Goal: Transaction & Acquisition: Book appointment/travel/reservation

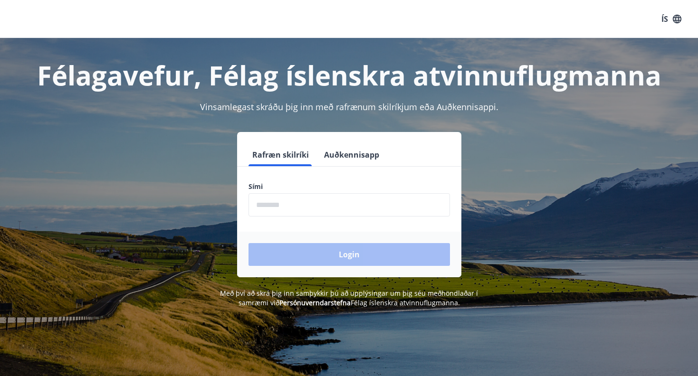
click at [493, 146] on div "Rafræn skilríki Auðkennisapp Sími ​ Login" at bounding box center [349, 204] width 661 height 145
click at [322, 207] on input "phone" at bounding box center [348, 204] width 201 height 23
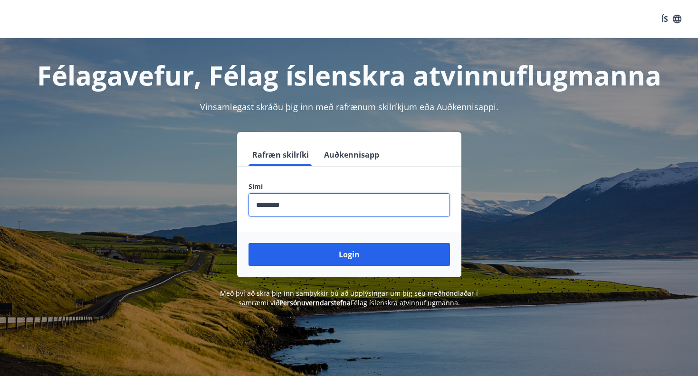
type input "********"
click at [349, 255] on button "Login" at bounding box center [348, 254] width 201 height 23
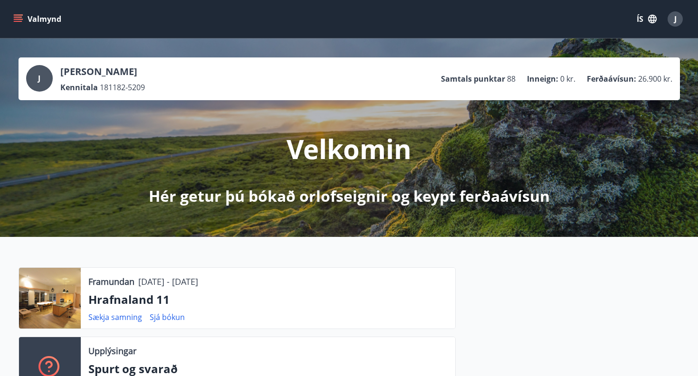
click at [50, 19] on button "Valmynd" at bounding box center [38, 18] width 54 height 17
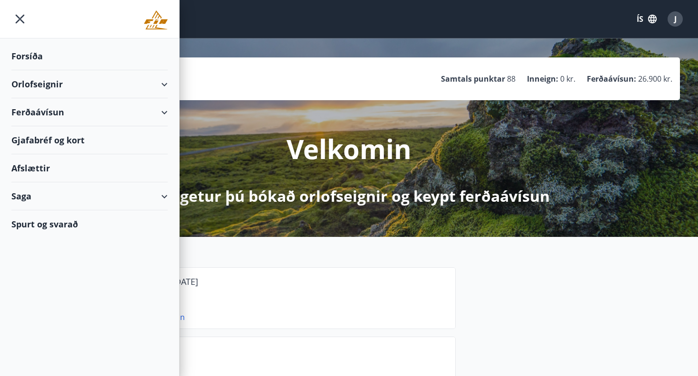
click at [48, 86] on div "Orlofseignir" at bounding box center [89, 84] width 156 height 28
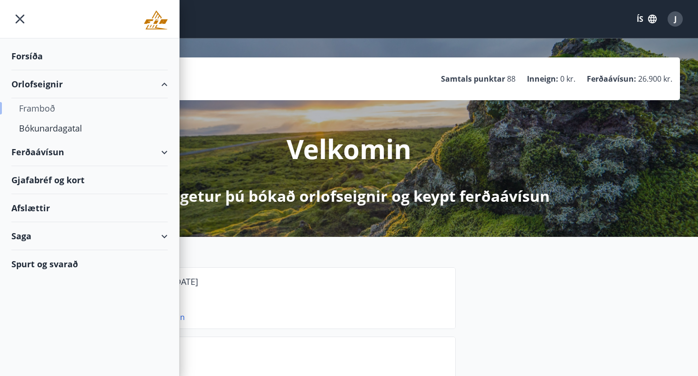
click at [43, 112] on div "Framboð" at bounding box center [89, 108] width 141 height 20
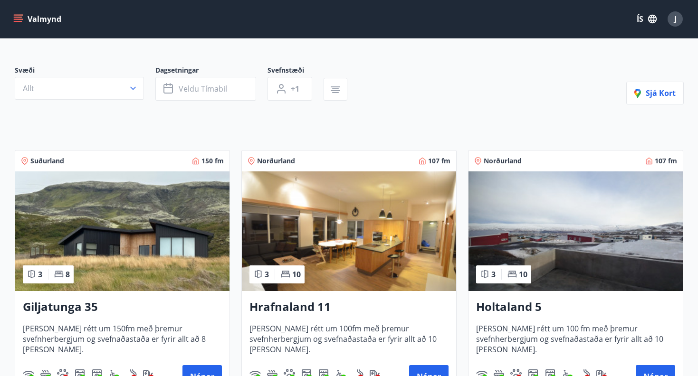
scroll to position [75, 0]
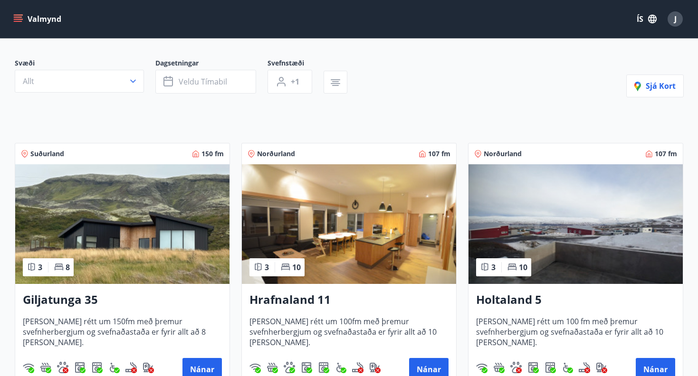
click at [140, 243] on img at bounding box center [122, 224] width 214 height 120
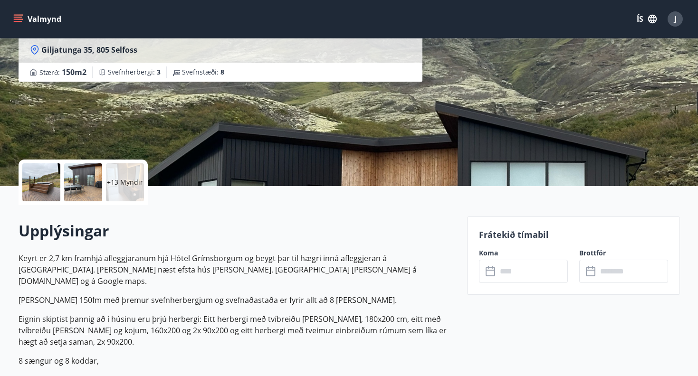
scroll to position [102, 0]
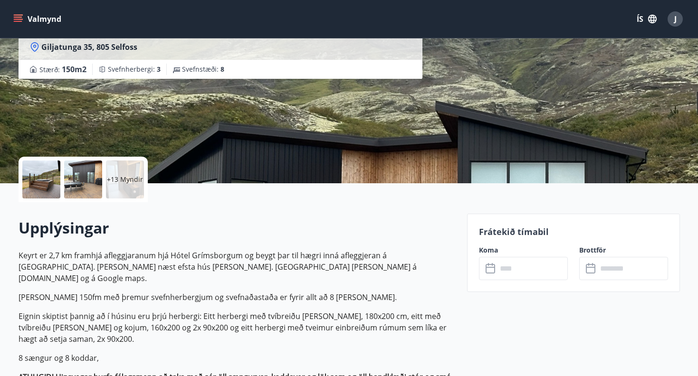
click at [503, 271] on input "text" at bounding box center [532, 268] width 71 height 23
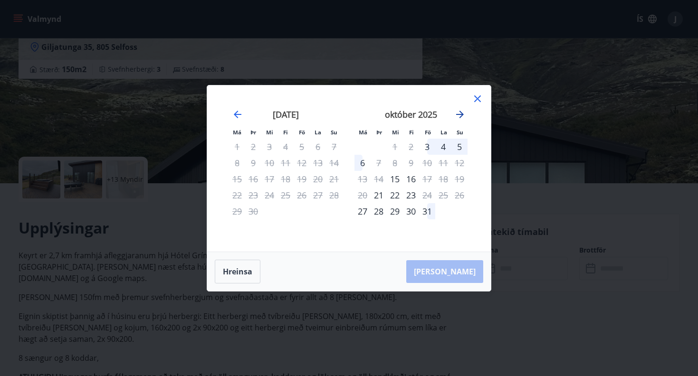
click at [461, 116] on icon "Move forward to switch to the next month." at bounding box center [460, 115] width 8 height 8
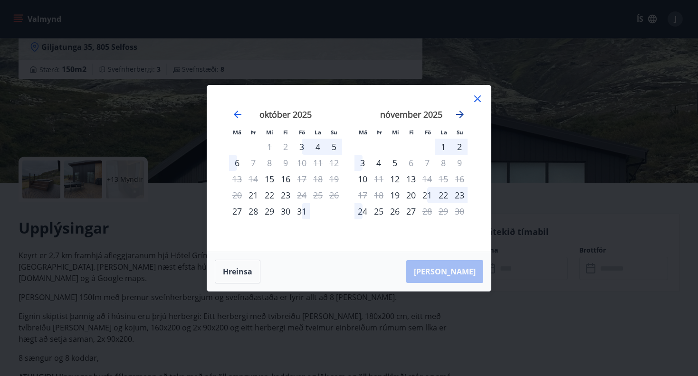
click at [461, 116] on icon "Move forward to switch to the next month." at bounding box center [460, 115] width 8 height 8
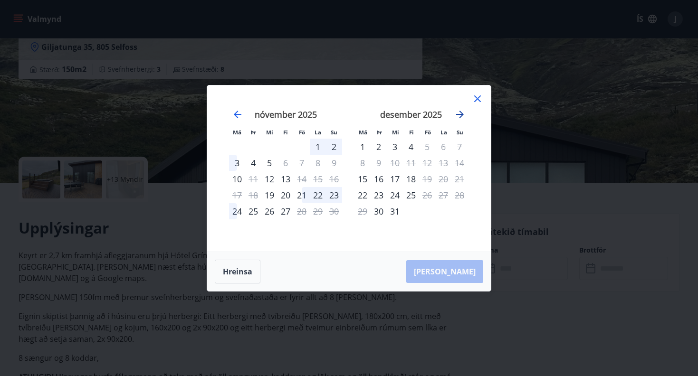
click at [461, 116] on icon "Move forward to switch to the next month." at bounding box center [460, 115] width 8 height 8
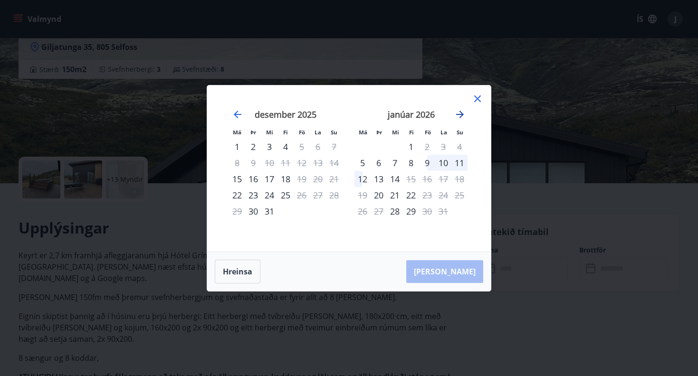
click at [461, 116] on icon "Move forward to switch to the next month." at bounding box center [460, 115] width 8 height 8
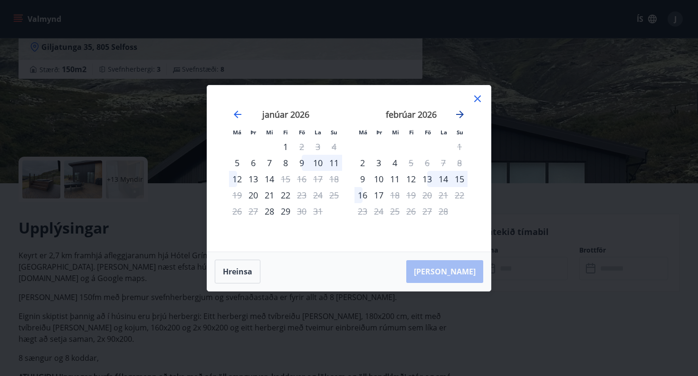
click at [461, 116] on icon "Move forward to switch to the next month." at bounding box center [460, 115] width 8 height 8
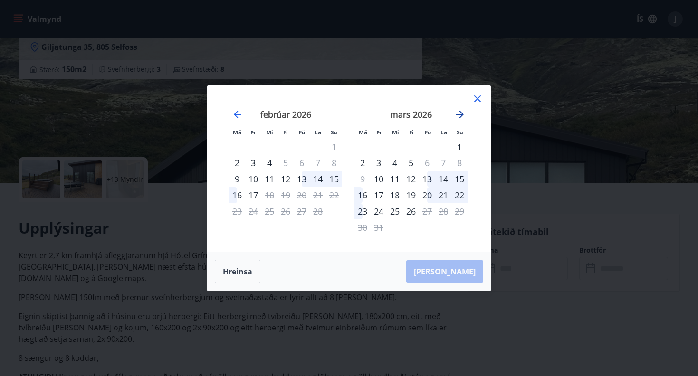
click at [457, 116] on icon "Move forward to switch to the next month." at bounding box center [459, 114] width 11 height 11
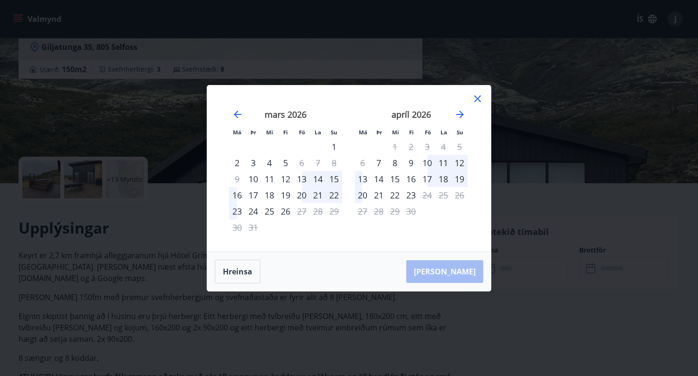
click at [478, 95] on icon at bounding box center [477, 98] width 11 height 11
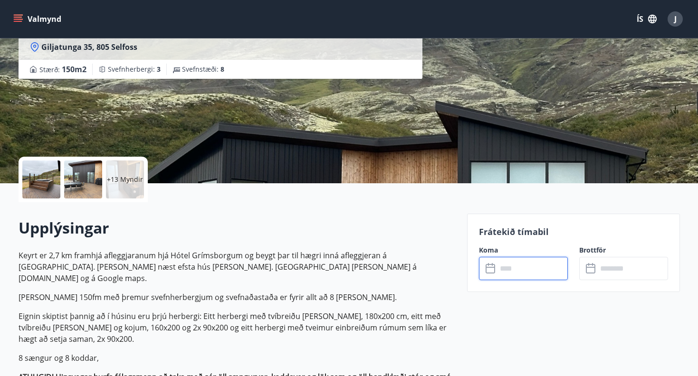
click at [21, 18] on icon "menu" at bounding box center [18, 17] width 9 height 1
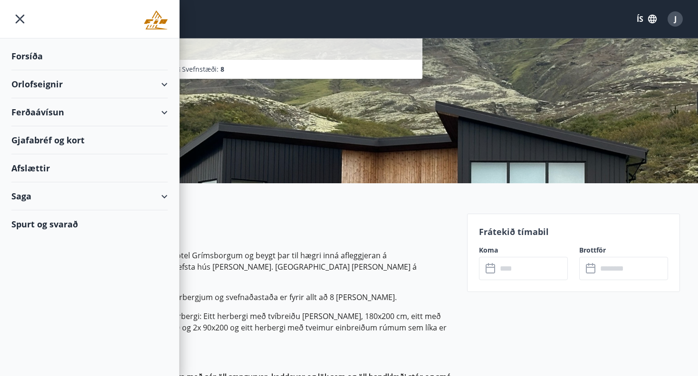
click at [42, 85] on div "Orlofseignir" at bounding box center [89, 84] width 156 height 28
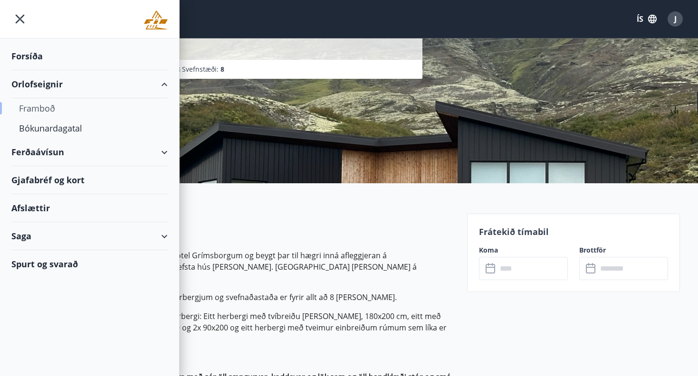
click at [43, 112] on div "Framboð" at bounding box center [89, 108] width 141 height 20
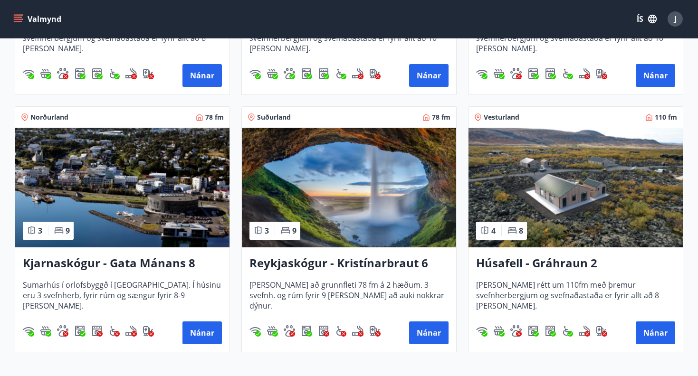
scroll to position [372, 0]
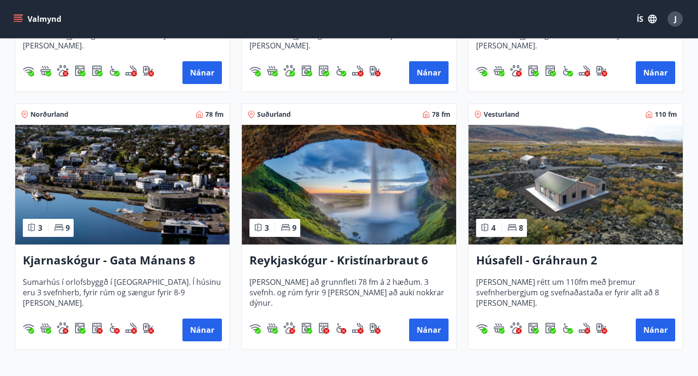
click at [383, 221] on img at bounding box center [349, 185] width 214 height 120
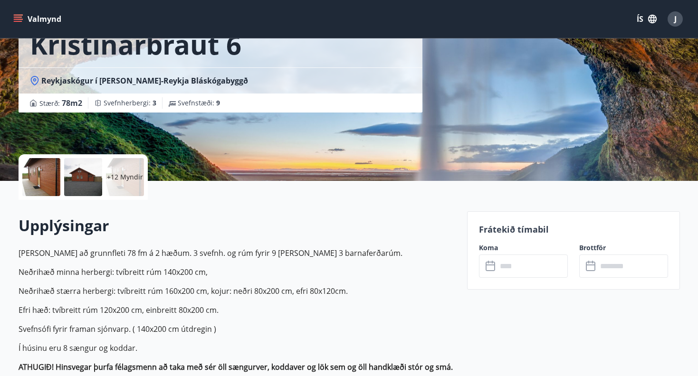
scroll to position [119, 0]
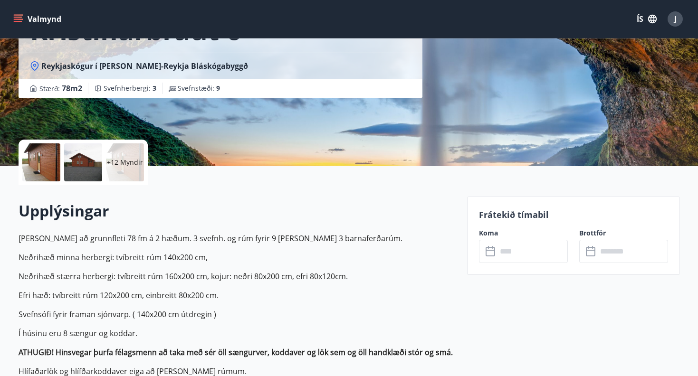
click at [508, 254] on input "text" at bounding box center [532, 251] width 71 height 23
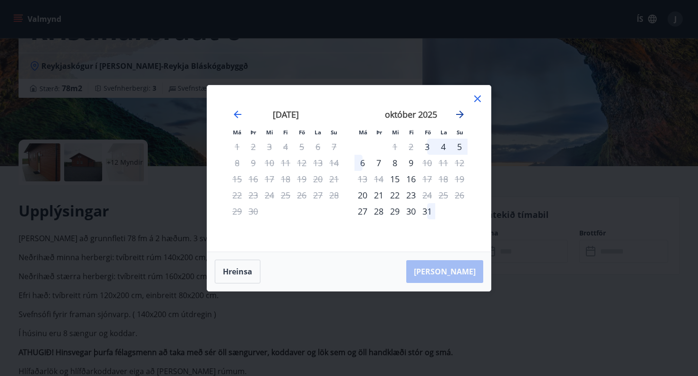
click at [460, 114] on icon "Move forward to switch to the next month." at bounding box center [460, 115] width 8 height 8
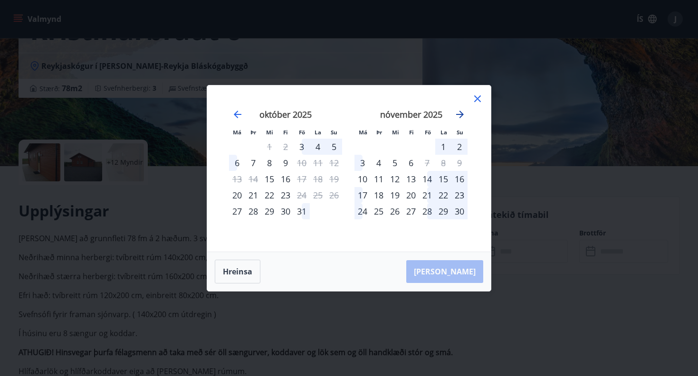
click at [460, 114] on icon "Move forward to switch to the next month." at bounding box center [460, 115] width 8 height 8
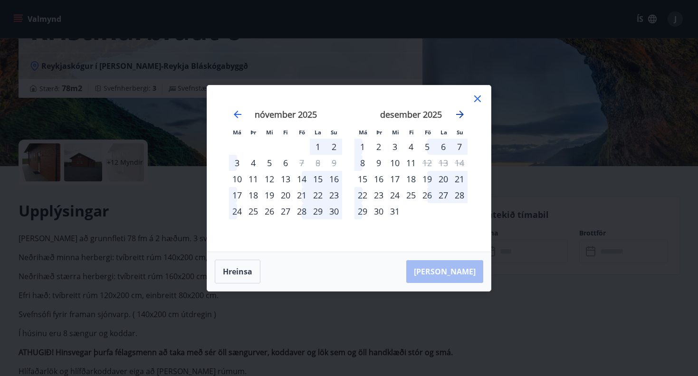
click at [460, 114] on icon "Move forward to switch to the next month." at bounding box center [460, 115] width 8 height 8
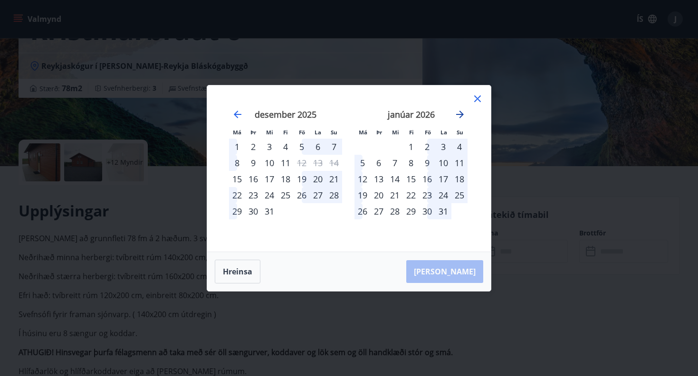
click at [460, 114] on icon "Move forward to switch to the next month." at bounding box center [460, 115] width 8 height 8
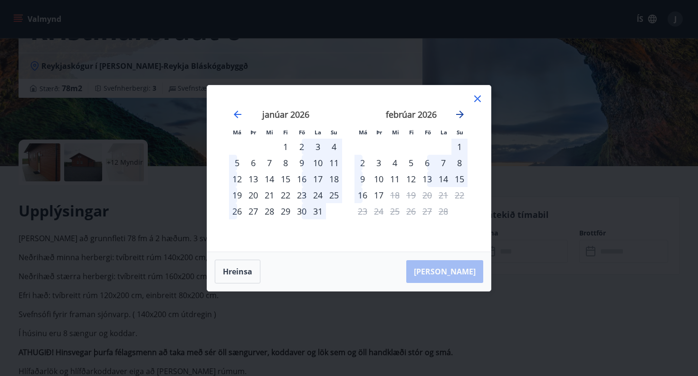
click at [460, 112] on icon "Move forward to switch to the next month." at bounding box center [460, 115] width 8 height 8
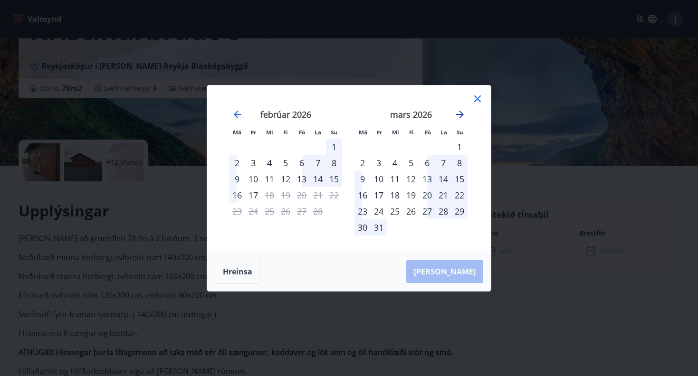
click at [462, 115] on icon "Move forward to switch to the next month." at bounding box center [460, 115] width 8 height 8
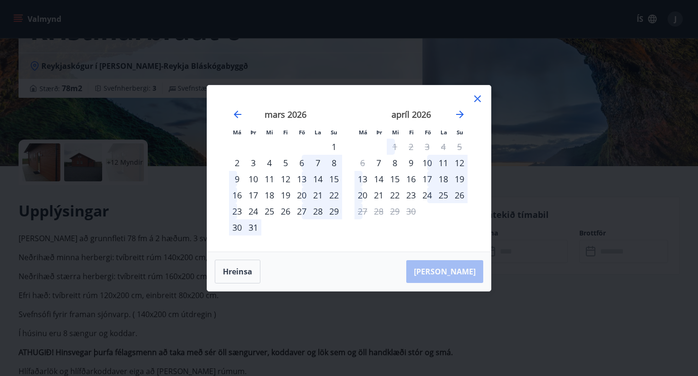
click at [477, 101] on icon at bounding box center [477, 98] width 11 height 11
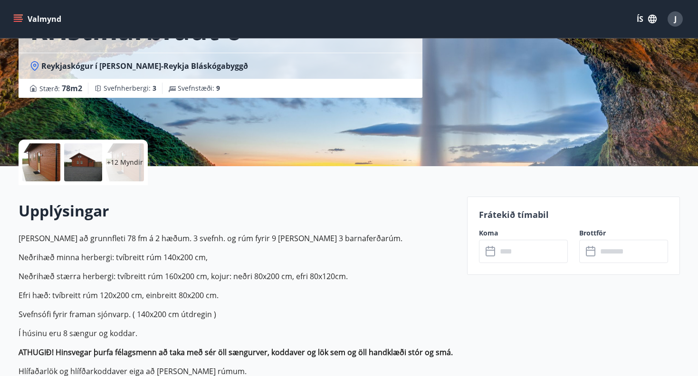
click at [18, 18] on icon "menu" at bounding box center [18, 19] width 10 height 10
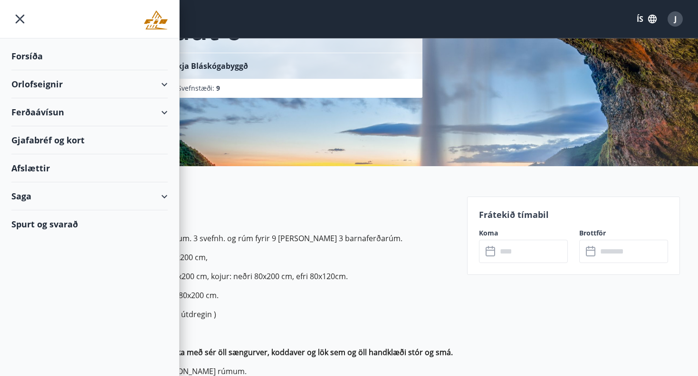
click at [46, 86] on div "Orlofseignir" at bounding box center [89, 84] width 156 height 28
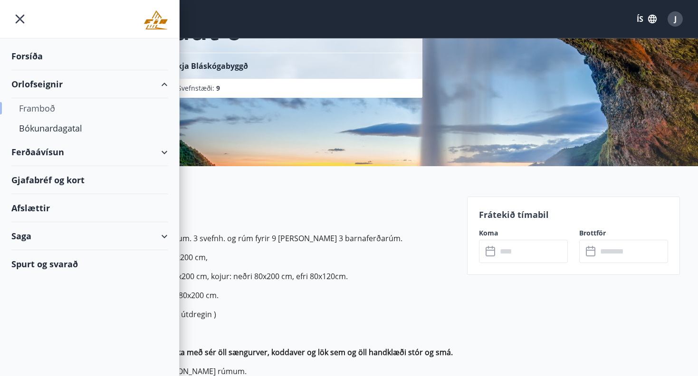
click at [40, 111] on div "Framboð" at bounding box center [89, 108] width 141 height 20
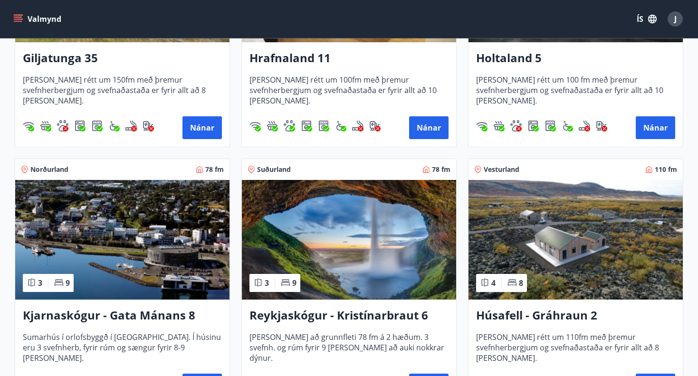
scroll to position [322, 0]
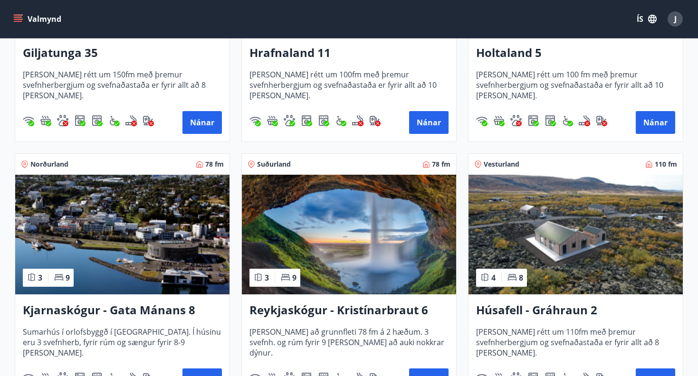
click at [589, 228] on img at bounding box center [575, 235] width 214 height 120
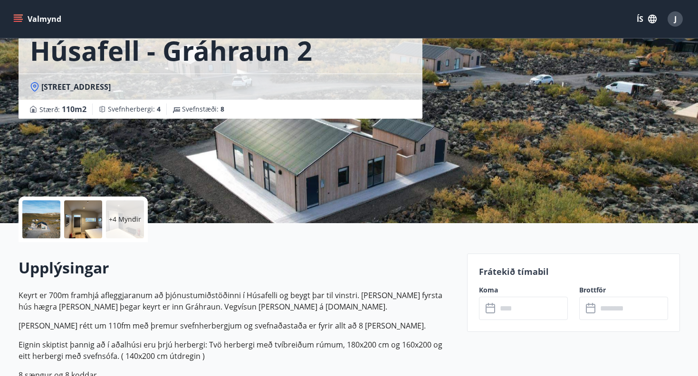
scroll to position [70, 0]
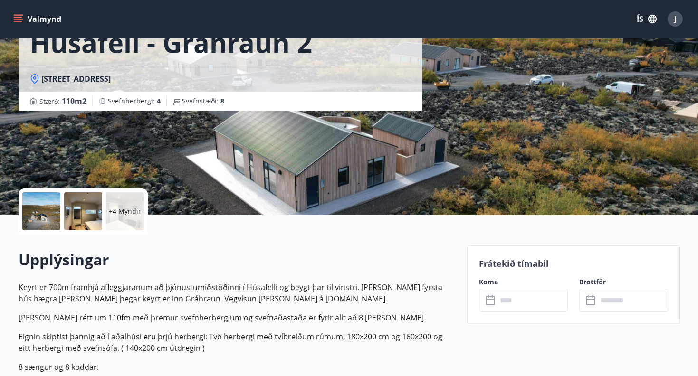
click at [510, 304] on input "text" at bounding box center [532, 300] width 71 height 23
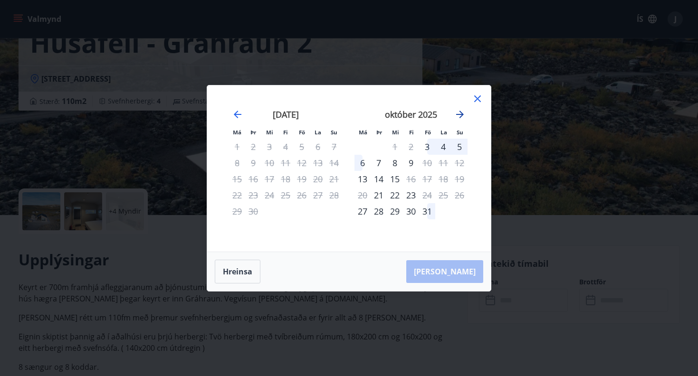
click at [458, 114] on icon "Move forward to switch to the next month." at bounding box center [460, 115] width 8 height 8
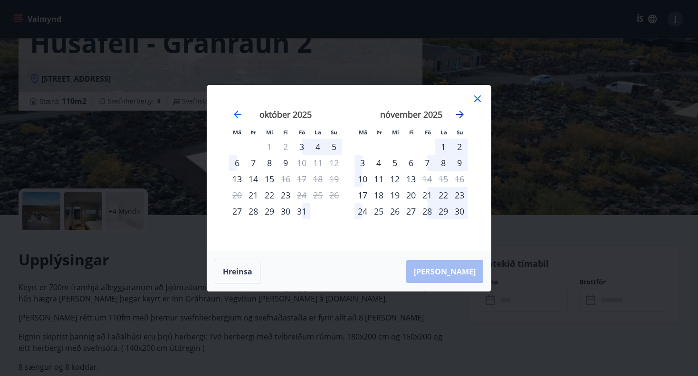
click at [458, 114] on icon "Move forward to switch to the next month." at bounding box center [460, 115] width 8 height 8
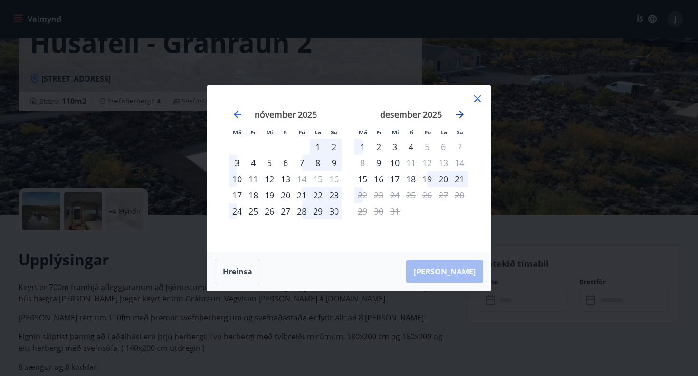
click at [458, 114] on icon "Move forward to switch to the next month." at bounding box center [460, 115] width 8 height 8
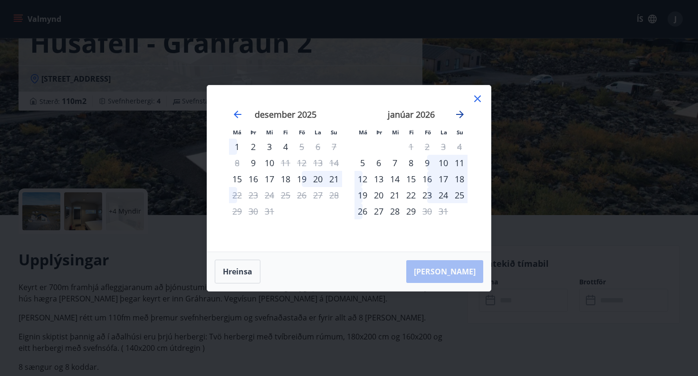
click at [458, 114] on icon "Move forward to switch to the next month." at bounding box center [460, 115] width 8 height 8
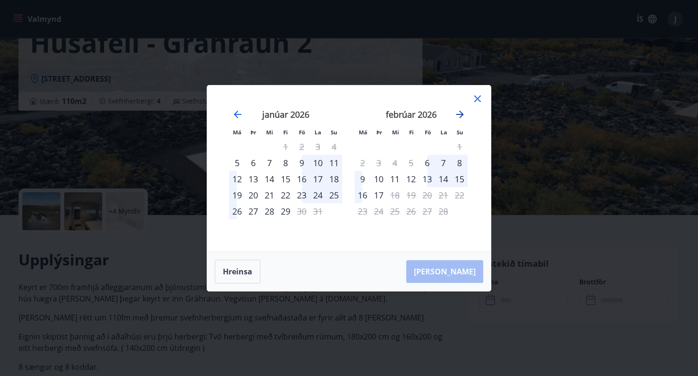
click at [458, 114] on icon "Move forward to switch to the next month." at bounding box center [460, 115] width 8 height 8
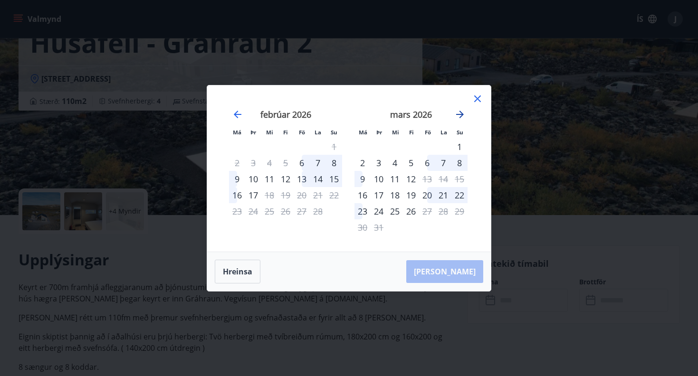
click at [456, 114] on icon "Move forward to switch to the next month." at bounding box center [460, 115] width 8 height 8
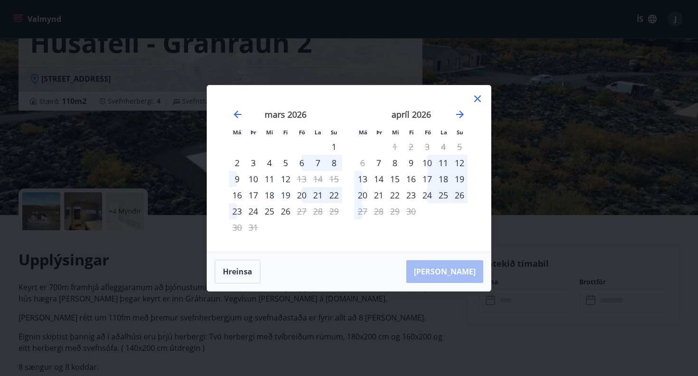
click at [477, 98] on icon at bounding box center [477, 98] width 1 height 1
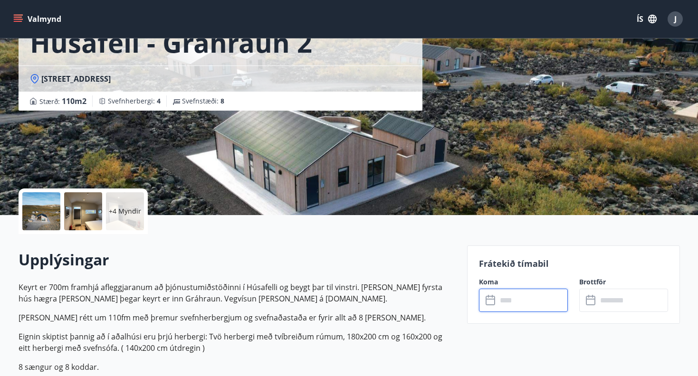
click at [43, 221] on div at bounding box center [41, 211] width 38 height 38
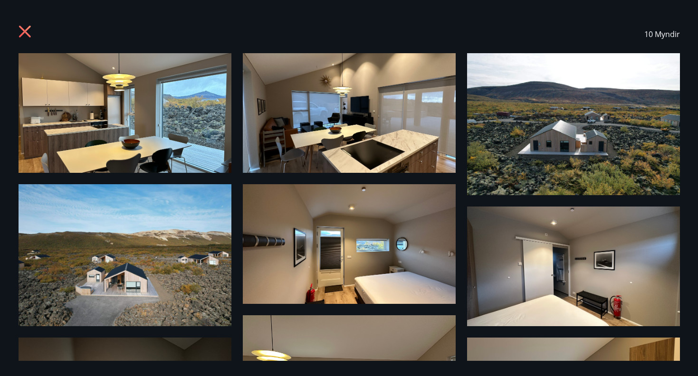
click at [104, 120] on img at bounding box center [125, 113] width 213 height 120
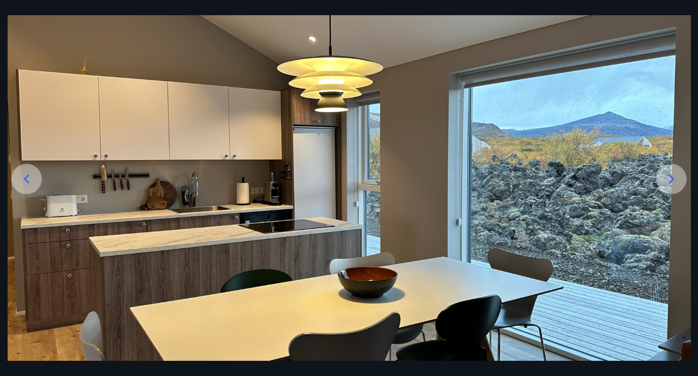
scroll to position [63, 0]
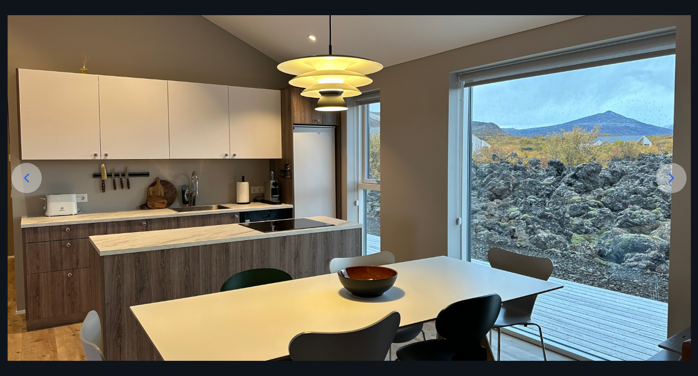
click at [668, 181] on icon at bounding box center [671, 178] width 15 height 15
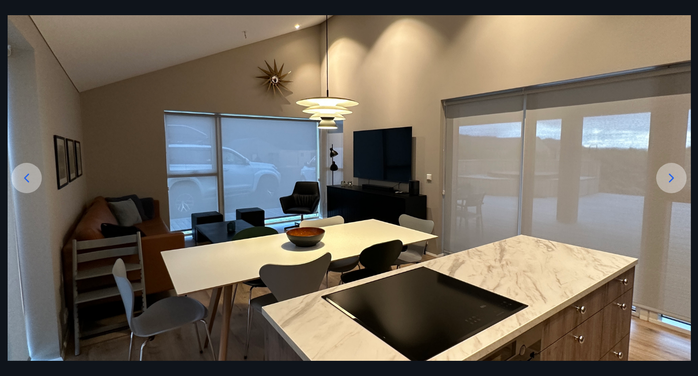
click at [668, 181] on icon at bounding box center [671, 178] width 15 height 15
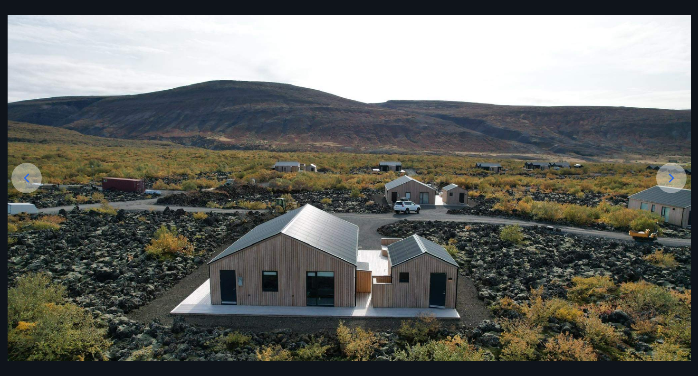
click at [668, 181] on icon at bounding box center [671, 178] width 15 height 15
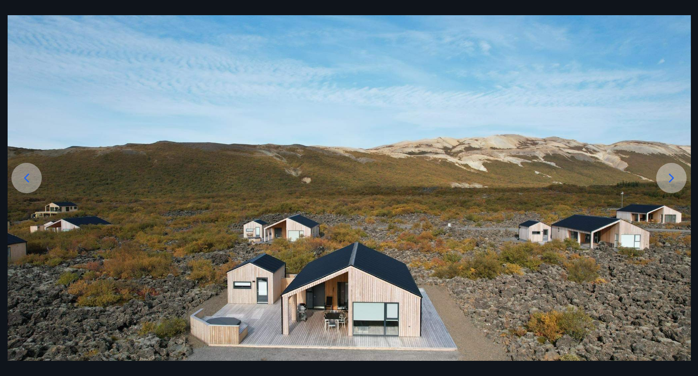
click at [668, 181] on icon at bounding box center [671, 178] width 15 height 15
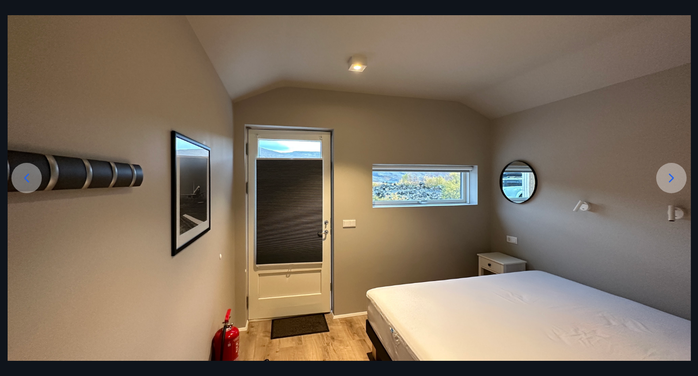
click at [668, 181] on icon at bounding box center [671, 178] width 15 height 15
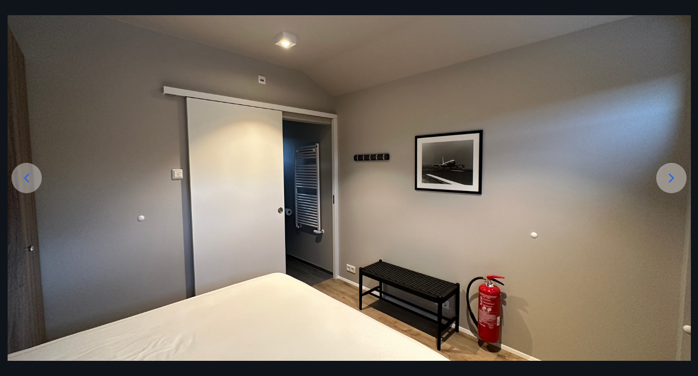
click at [668, 181] on icon at bounding box center [671, 178] width 15 height 15
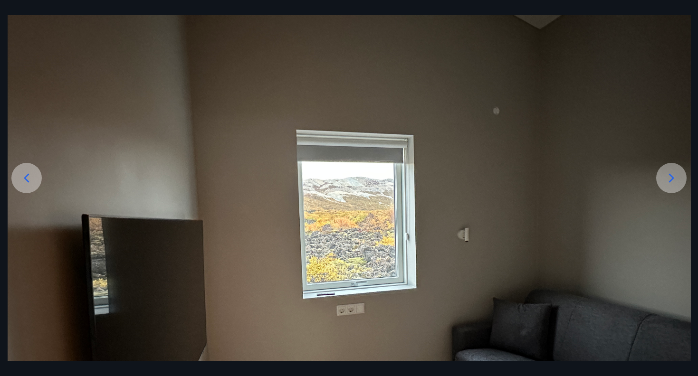
click at [668, 181] on icon at bounding box center [671, 178] width 15 height 15
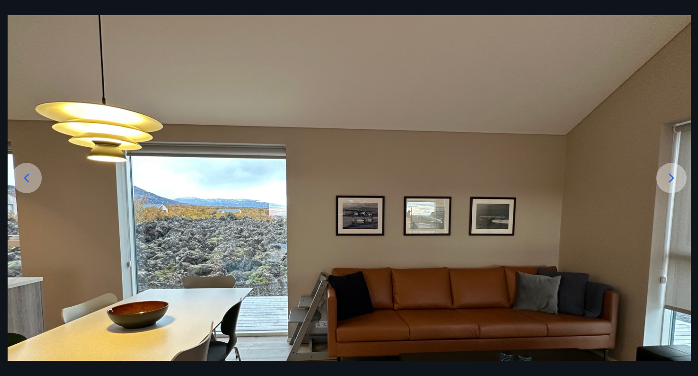
click at [668, 181] on icon at bounding box center [671, 178] width 15 height 15
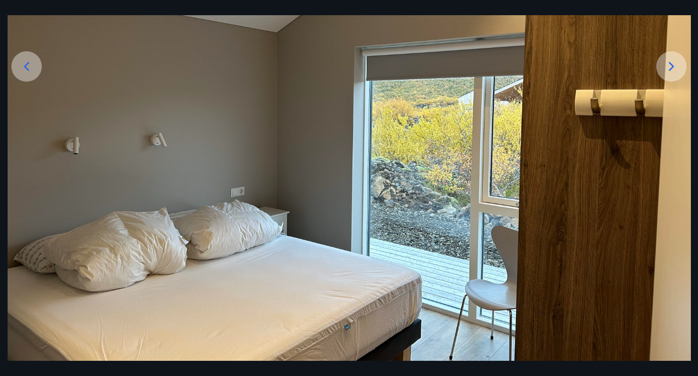
scroll to position [187, 0]
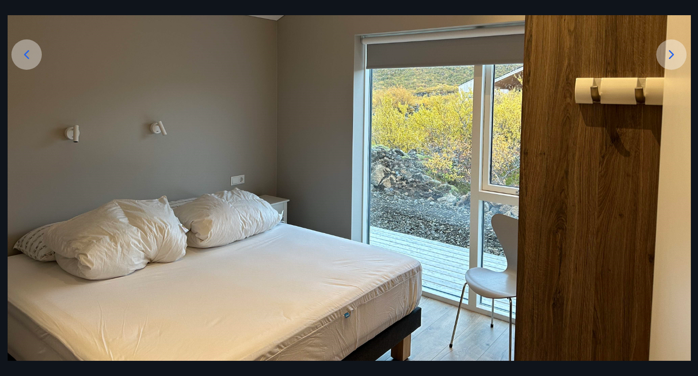
click at [673, 54] on icon at bounding box center [671, 54] width 5 height 9
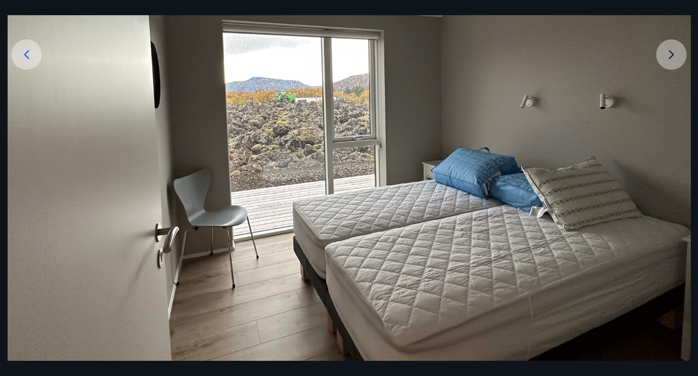
click at [673, 54] on img at bounding box center [349, 123] width 683 height 513
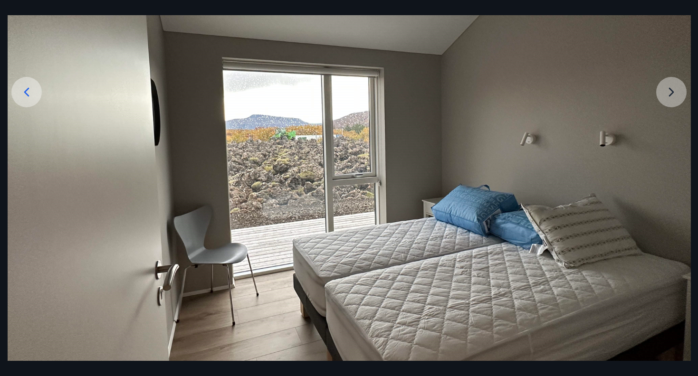
scroll to position [149, 0]
click at [666, 90] on img at bounding box center [349, 161] width 683 height 513
click at [677, 95] on img at bounding box center [349, 161] width 683 height 513
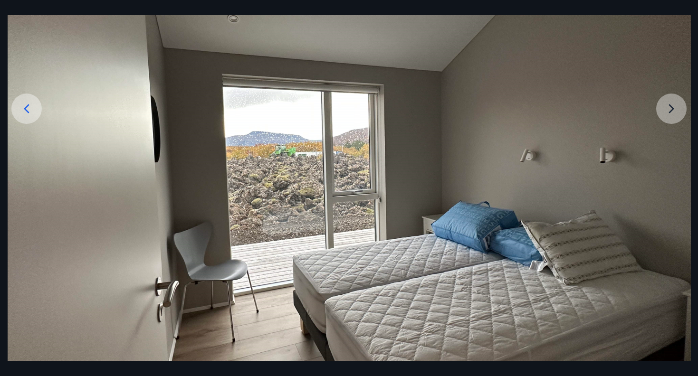
scroll to position [133, 0]
click at [25, 114] on icon at bounding box center [26, 108] width 15 height 15
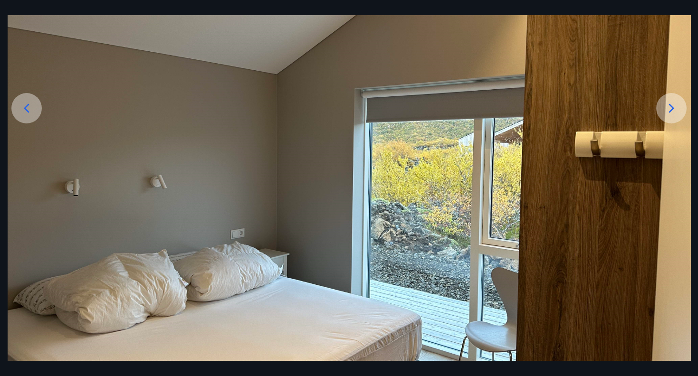
click at [32, 111] on icon at bounding box center [26, 108] width 15 height 15
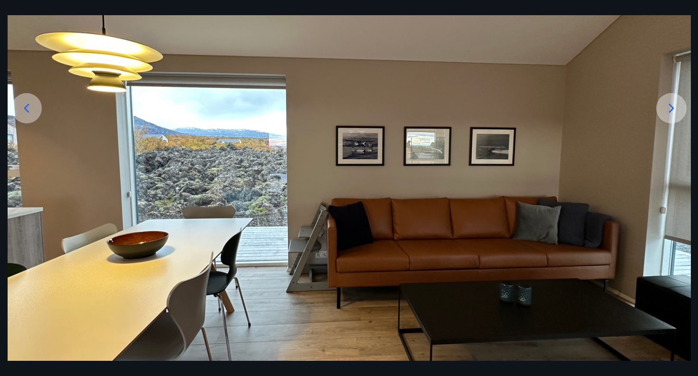
click at [32, 111] on icon at bounding box center [26, 108] width 15 height 15
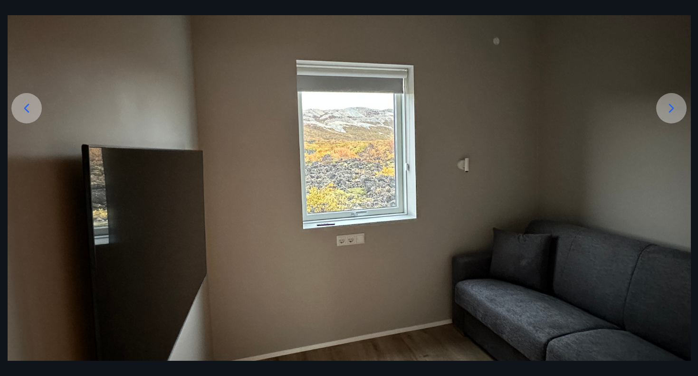
click at [32, 111] on icon at bounding box center [26, 108] width 15 height 15
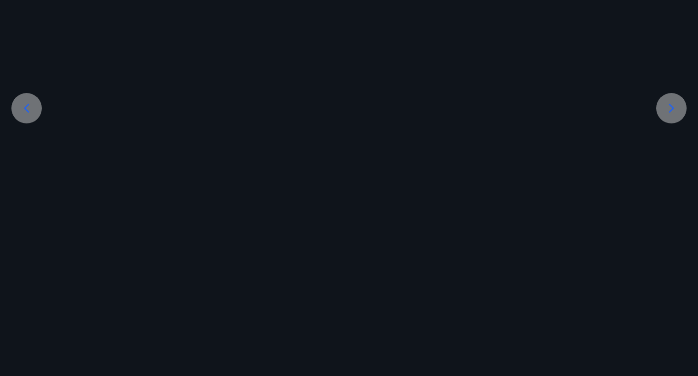
scroll to position [76, 0]
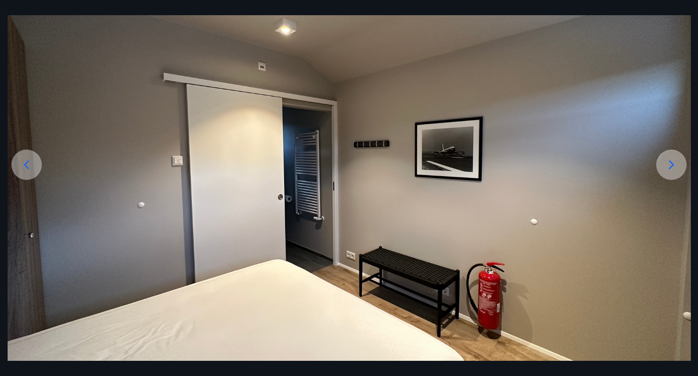
click at [32, 111] on img at bounding box center [349, 169] width 683 height 384
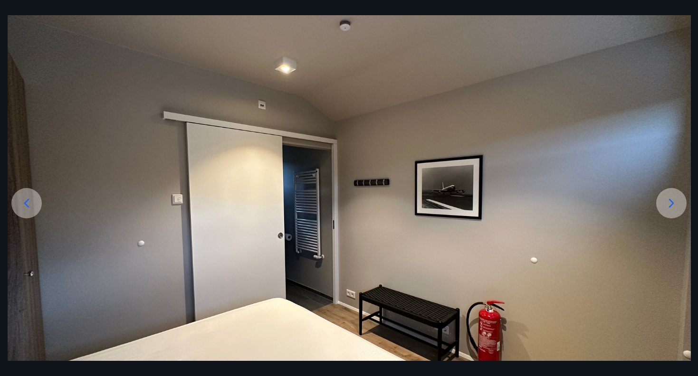
click at [29, 200] on icon at bounding box center [26, 203] width 5 height 9
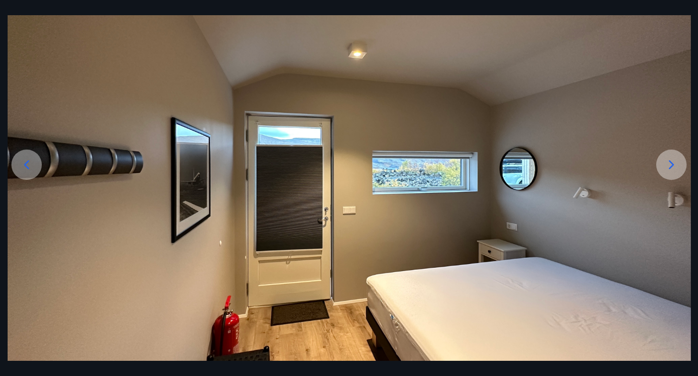
scroll to position [76, 0]
click at [32, 168] on icon at bounding box center [26, 164] width 15 height 15
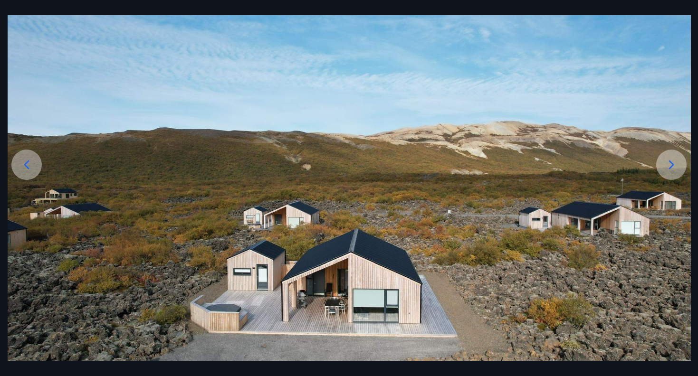
click at [32, 168] on icon at bounding box center [26, 164] width 15 height 15
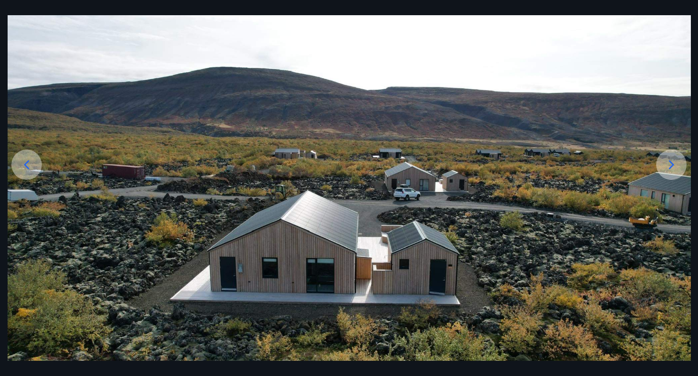
click at [32, 168] on icon at bounding box center [26, 164] width 15 height 15
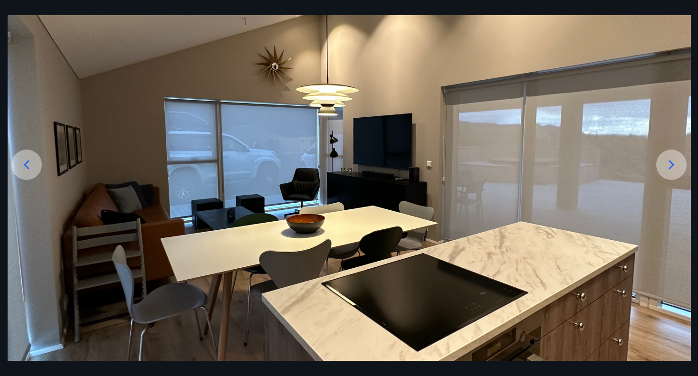
click at [32, 168] on icon at bounding box center [26, 164] width 15 height 15
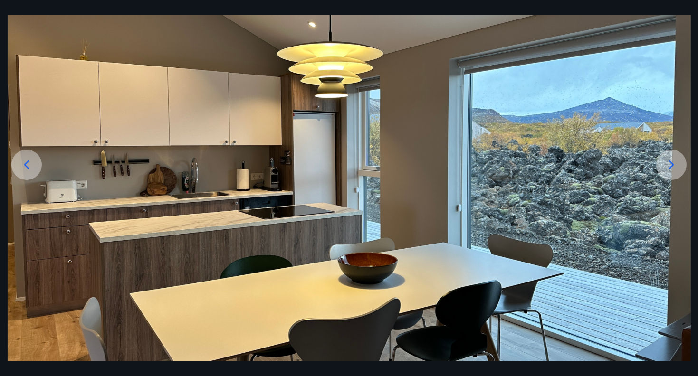
click at [32, 168] on icon at bounding box center [26, 164] width 15 height 15
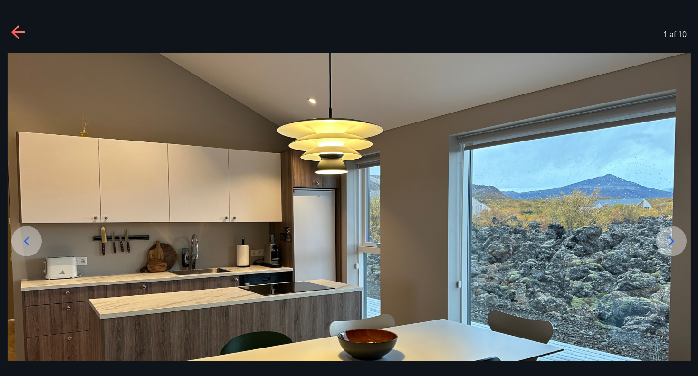
scroll to position [0, 0]
click at [17, 30] on icon at bounding box center [18, 32] width 15 height 15
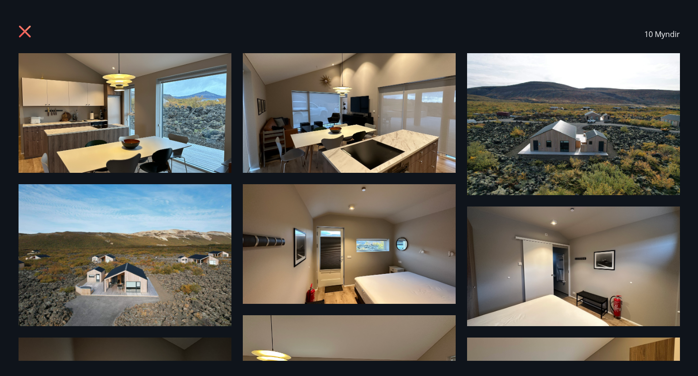
click at [29, 33] on icon at bounding box center [26, 32] width 15 height 15
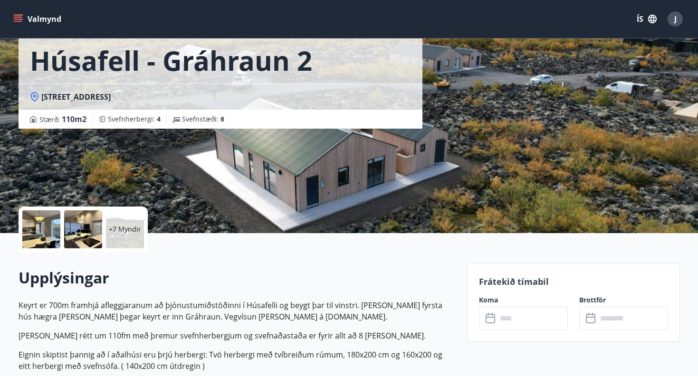
scroll to position [51, 0]
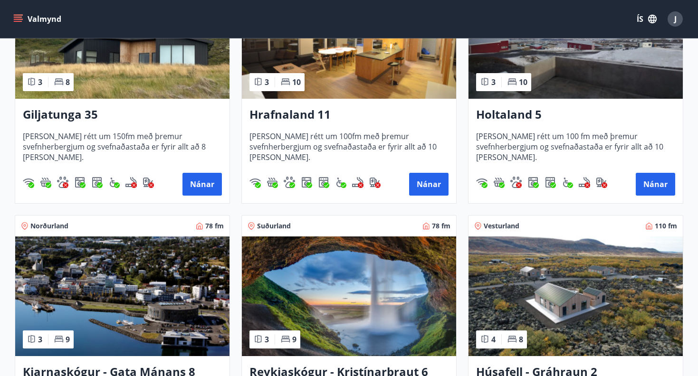
scroll to position [238, 0]
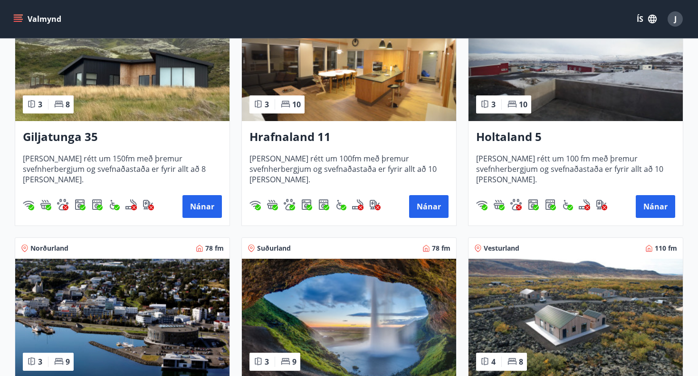
click at [133, 86] on img at bounding box center [122, 61] width 214 height 120
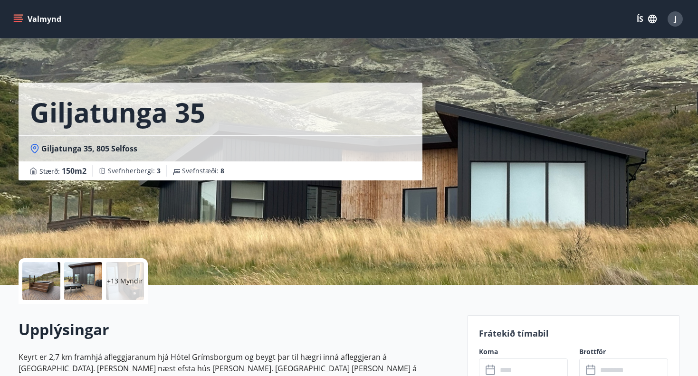
click at [35, 276] on div at bounding box center [41, 281] width 38 height 38
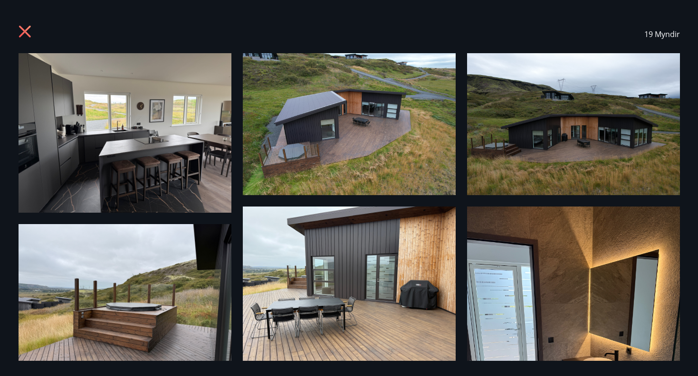
click at [150, 158] on img at bounding box center [125, 133] width 213 height 160
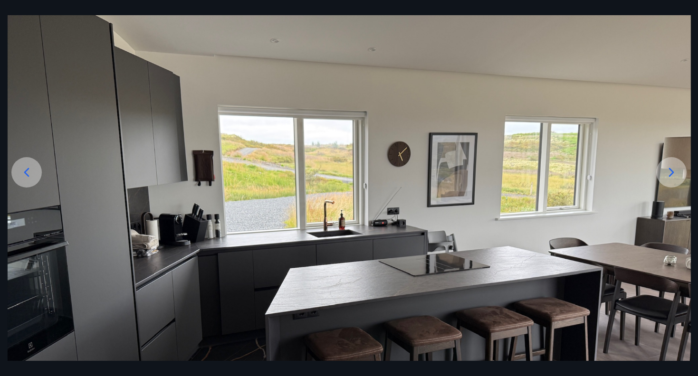
scroll to position [72, 0]
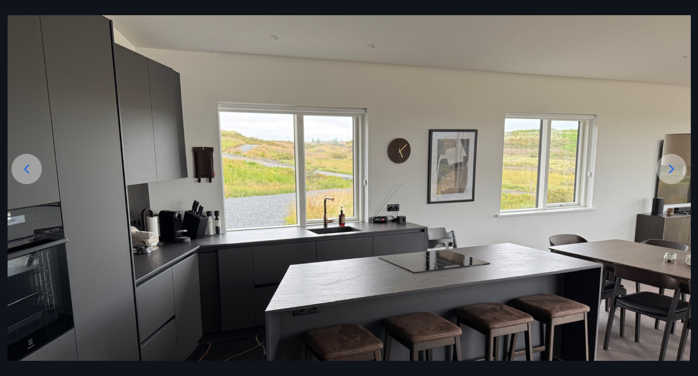
click at [668, 169] on icon at bounding box center [671, 169] width 15 height 15
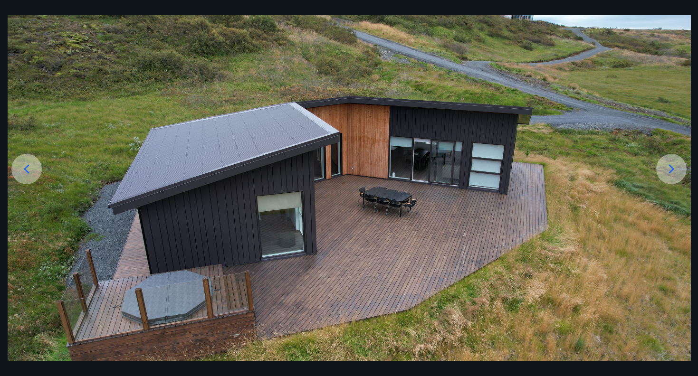
click at [668, 169] on icon at bounding box center [671, 169] width 15 height 15
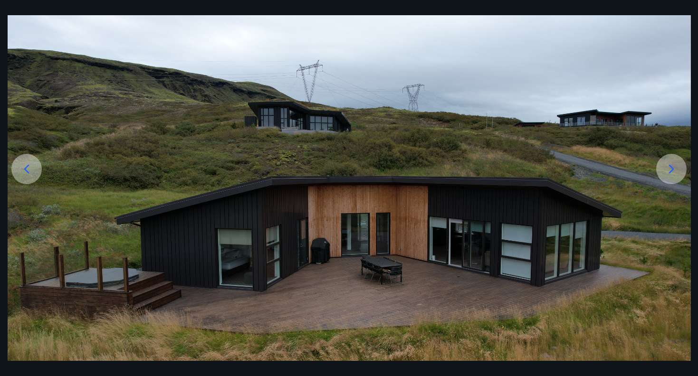
click at [668, 169] on icon at bounding box center [671, 169] width 15 height 15
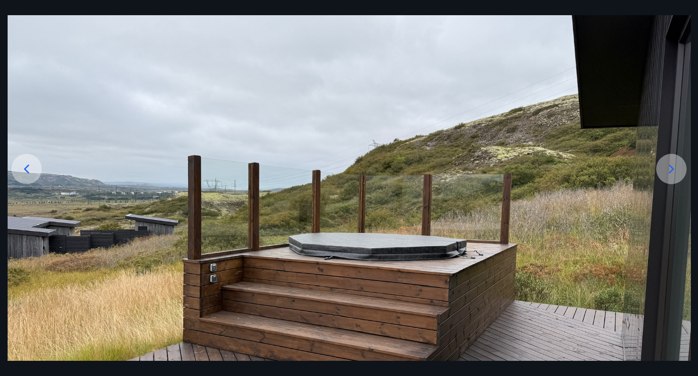
click at [668, 169] on icon at bounding box center [671, 169] width 15 height 15
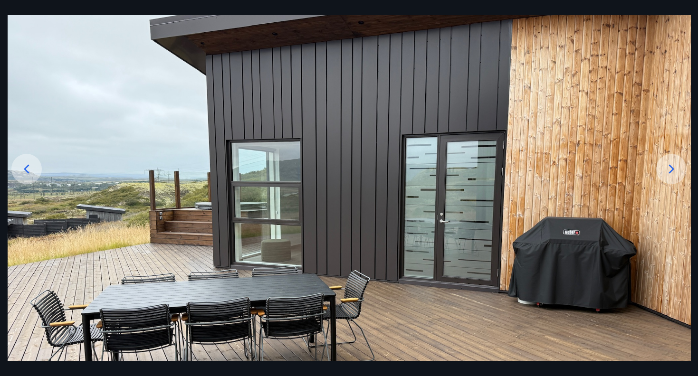
click at [668, 169] on icon at bounding box center [671, 169] width 15 height 15
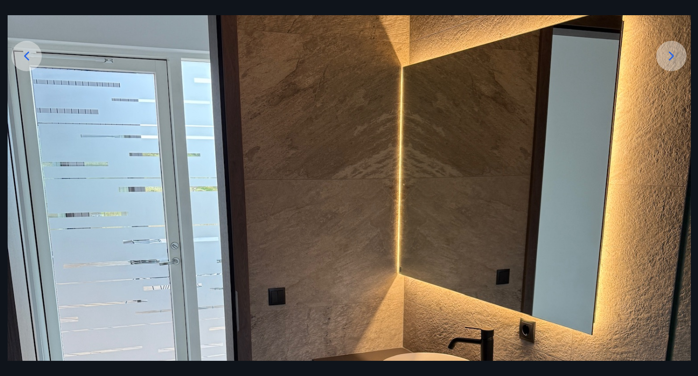
scroll to position [174, 0]
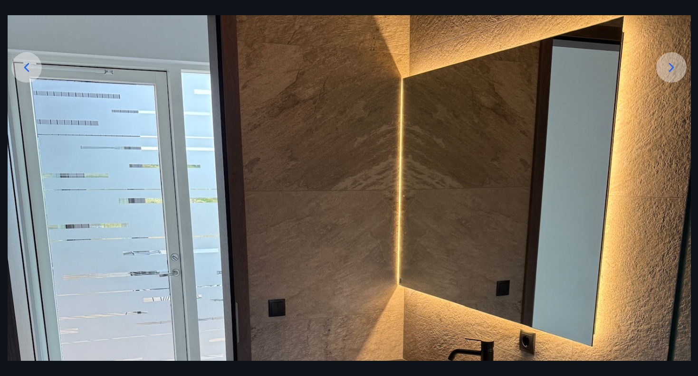
click at [678, 64] on icon at bounding box center [671, 67] width 15 height 15
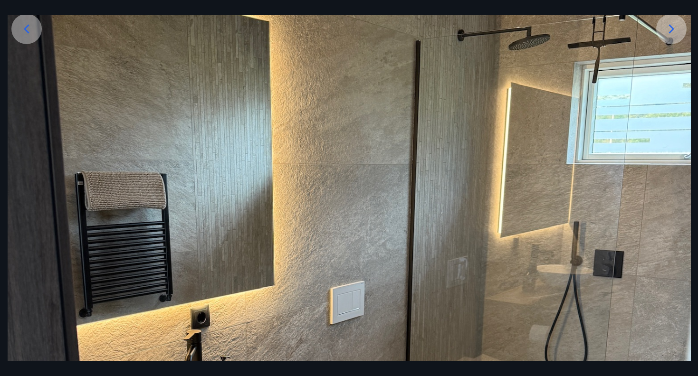
scroll to position [209, 0]
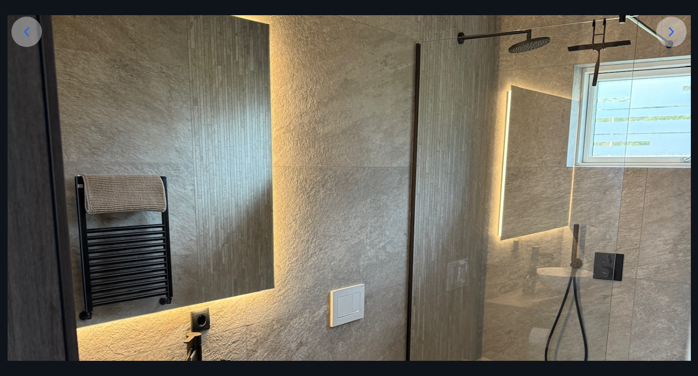
click at [671, 37] on icon at bounding box center [671, 31] width 15 height 15
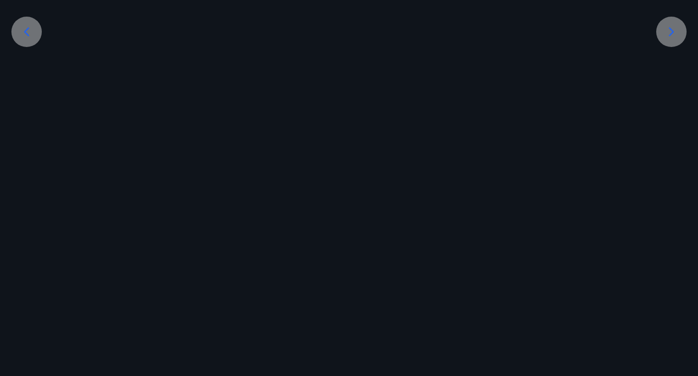
scroll to position [205, 0]
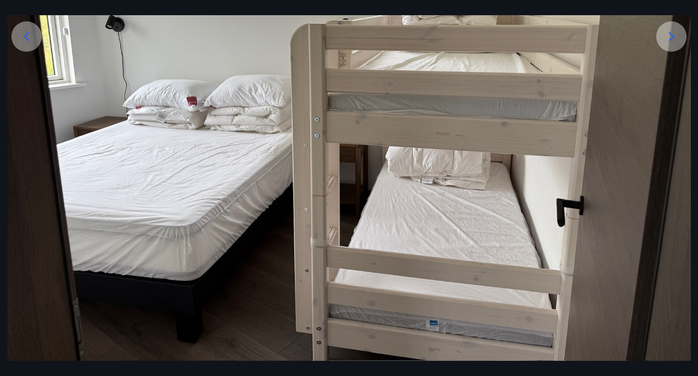
click at [671, 37] on icon at bounding box center [671, 36] width 15 height 15
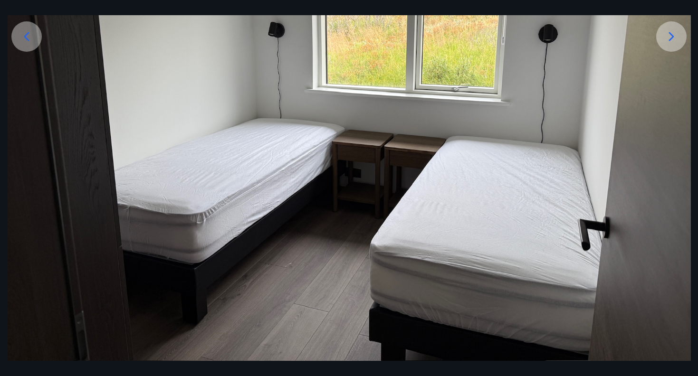
click at [671, 37] on icon at bounding box center [671, 36] width 15 height 15
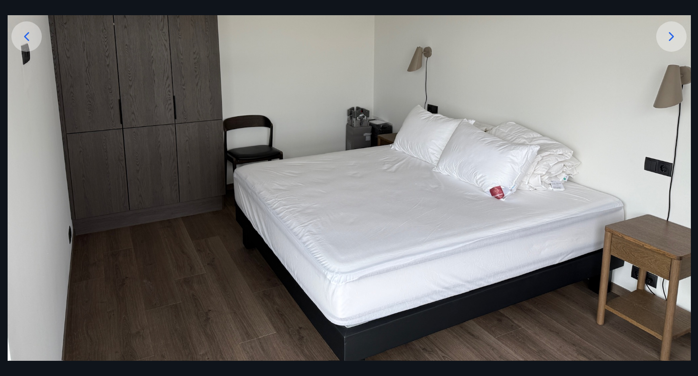
click at [671, 37] on icon at bounding box center [671, 36] width 15 height 15
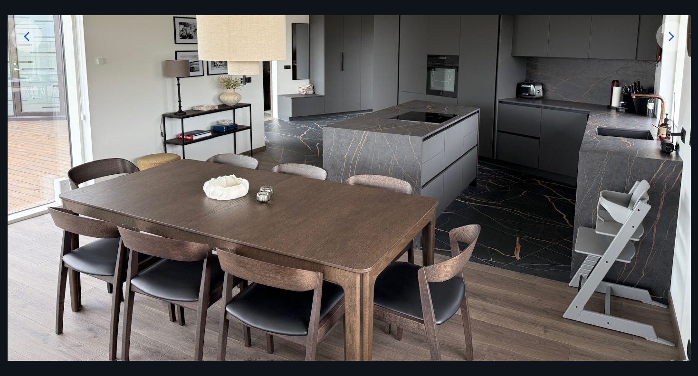
click at [671, 37] on icon at bounding box center [671, 36] width 15 height 15
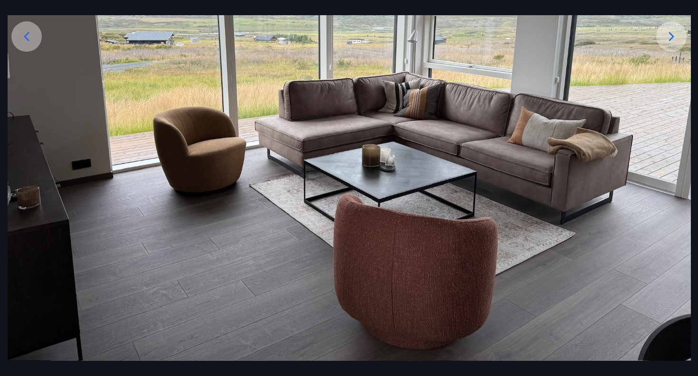
click at [671, 37] on icon at bounding box center [671, 36] width 15 height 15
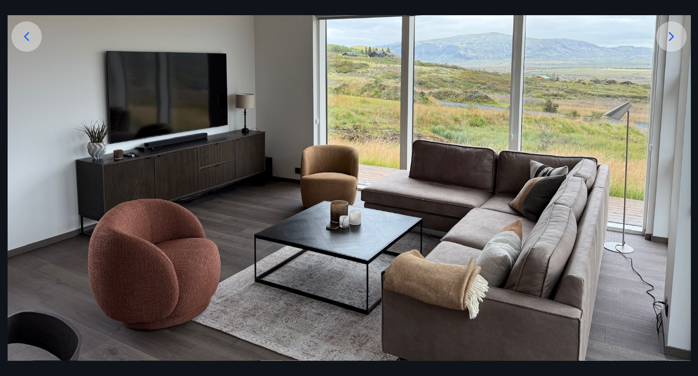
click at [671, 37] on icon at bounding box center [671, 36] width 15 height 15
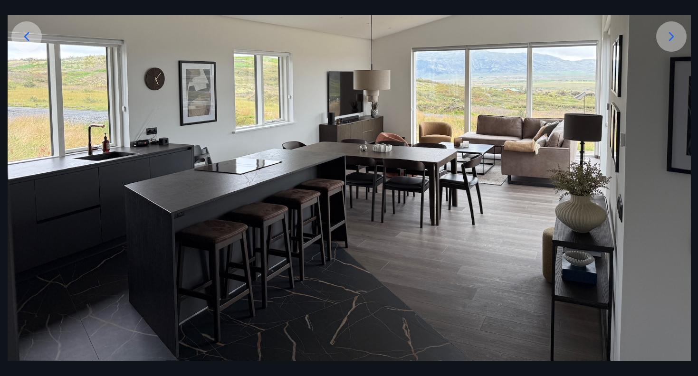
click at [671, 37] on icon at bounding box center [671, 36] width 15 height 15
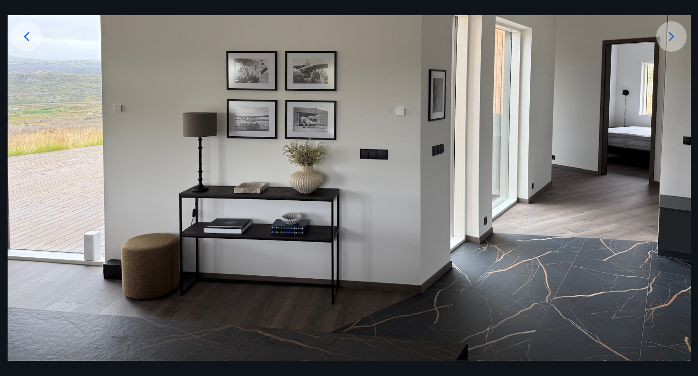
click at [671, 37] on icon at bounding box center [671, 36] width 15 height 15
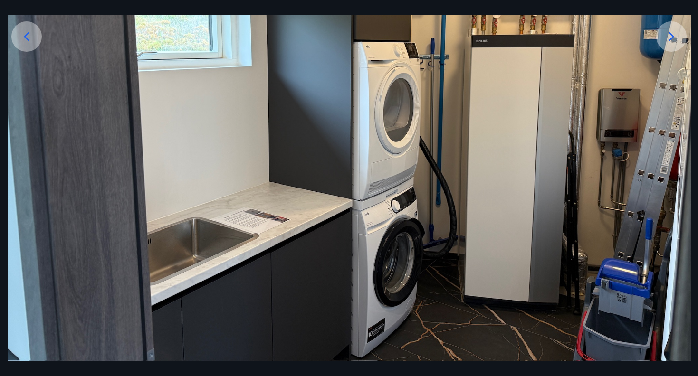
click at [671, 37] on icon at bounding box center [671, 36] width 15 height 15
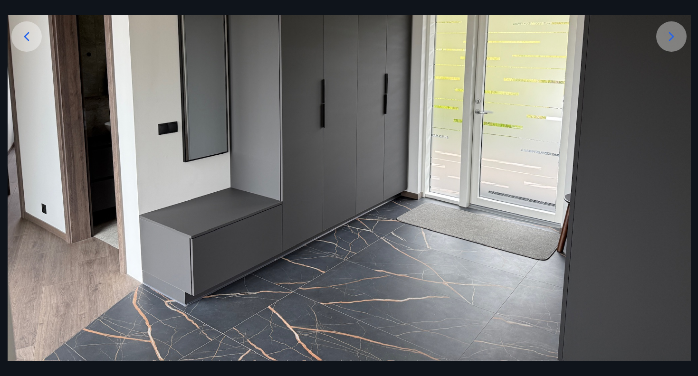
click at [671, 37] on icon at bounding box center [671, 36] width 15 height 15
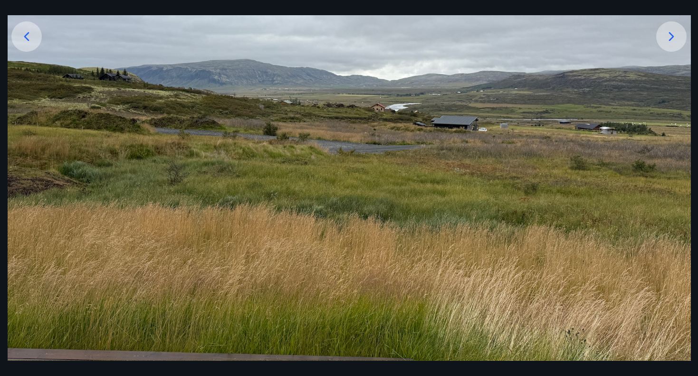
click at [671, 37] on icon at bounding box center [671, 36] width 15 height 15
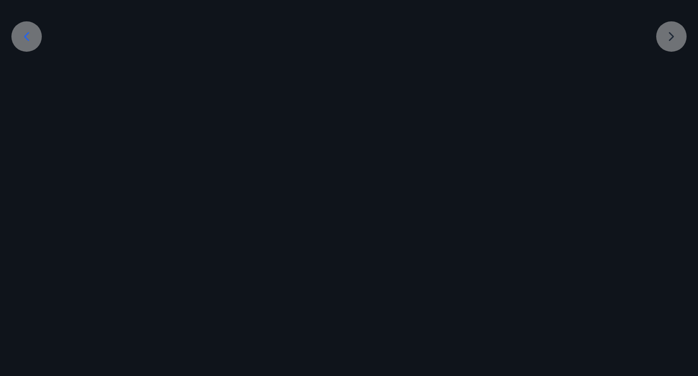
scroll to position [50, 0]
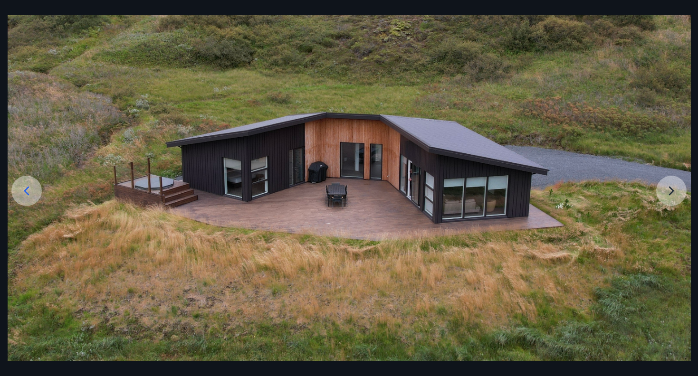
click at [667, 196] on img at bounding box center [349, 182] width 683 height 358
click at [672, 195] on img at bounding box center [349, 182] width 683 height 358
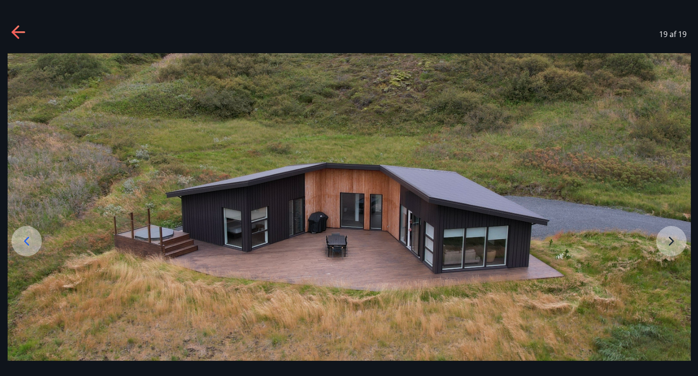
scroll to position [0, 0]
click at [16, 34] on icon at bounding box center [18, 32] width 15 height 15
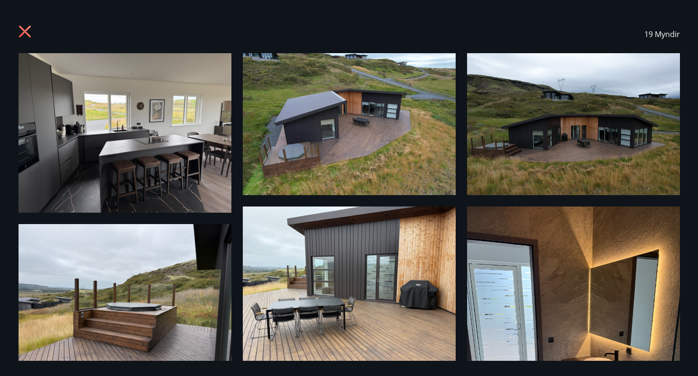
click at [25, 30] on icon at bounding box center [25, 32] width 12 height 12
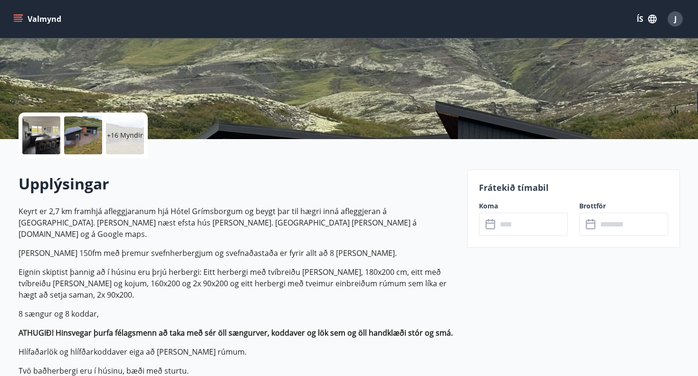
scroll to position [148, 0]
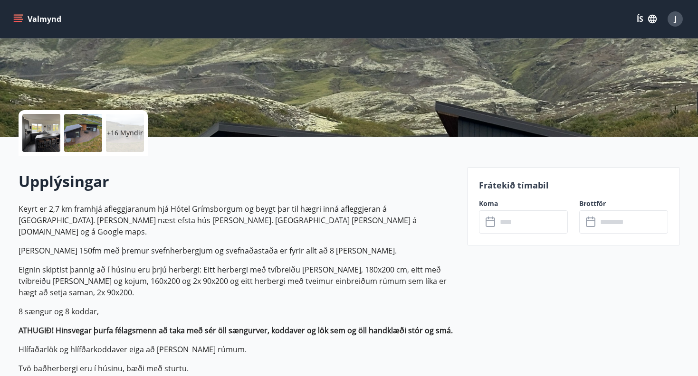
click at [504, 225] on input "text" at bounding box center [532, 221] width 71 height 23
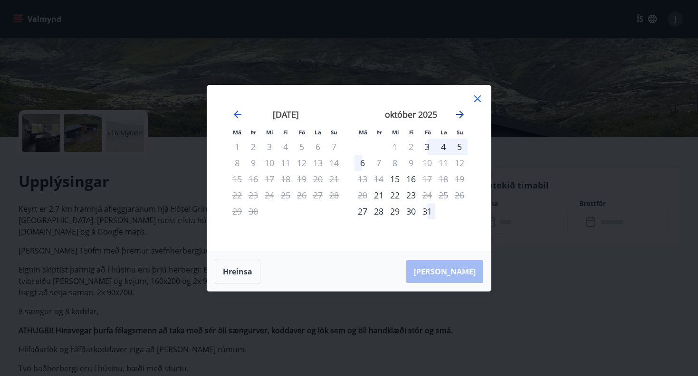
click at [459, 115] on icon "Move forward to switch to the next month." at bounding box center [459, 114] width 11 height 11
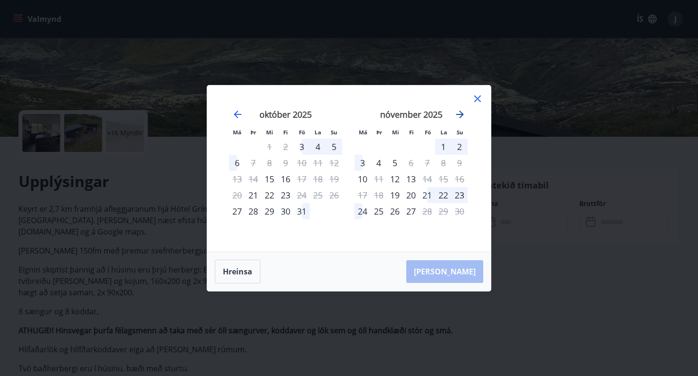
click at [459, 115] on icon "Move forward to switch to the next month." at bounding box center [459, 114] width 11 height 11
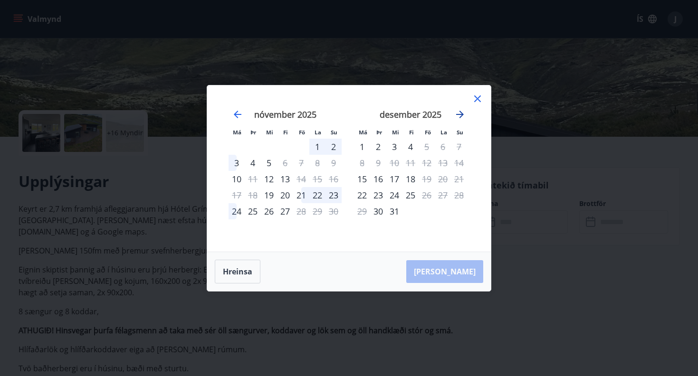
click at [459, 115] on icon "Move forward to switch to the next month." at bounding box center [459, 114] width 11 height 11
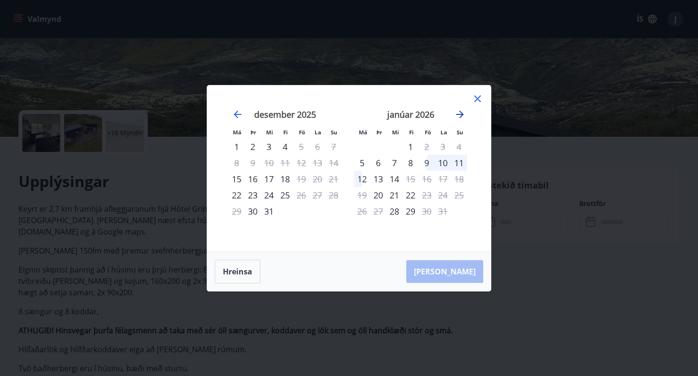
click at [459, 115] on icon "Move forward to switch to the next month." at bounding box center [459, 114] width 11 height 11
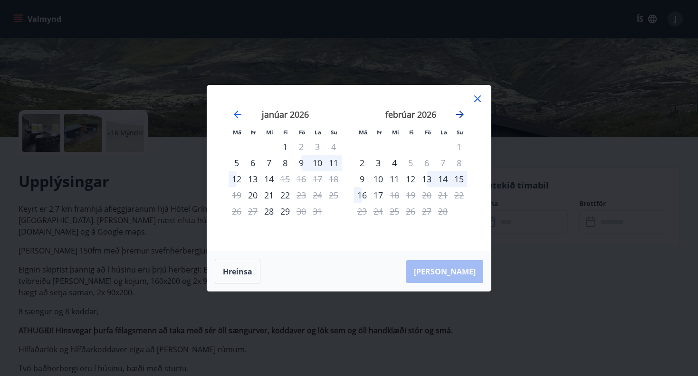
click at [459, 115] on icon "Move forward to switch to the next month." at bounding box center [459, 114] width 11 height 11
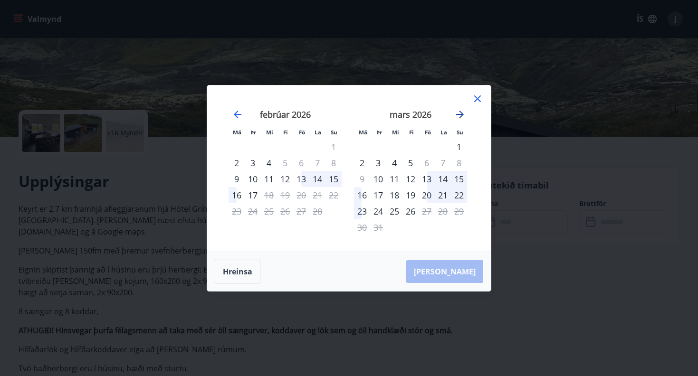
click at [459, 115] on icon "Move forward to switch to the next month." at bounding box center [459, 114] width 11 height 11
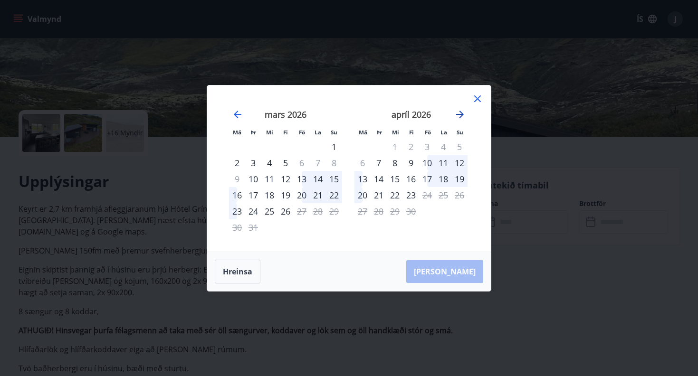
click at [459, 115] on icon "Move forward to switch to the next month." at bounding box center [459, 114] width 11 height 11
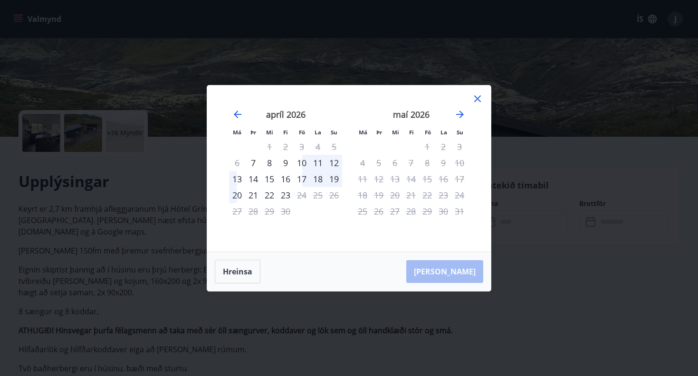
click at [304, 181] on div "17" at bounding box center [302, 179] width 16 height 16
click at [333, 178] on div "19" at bounding box center [334, 179] width 16 height 16
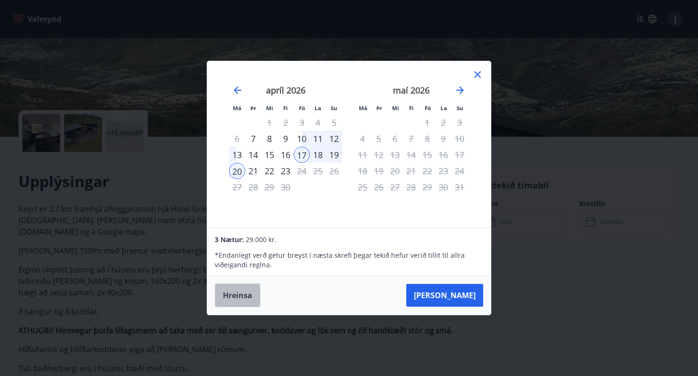
click at [246, 295] on button "Hreinsa" at bounding box center [238, 296] width 46 height 24
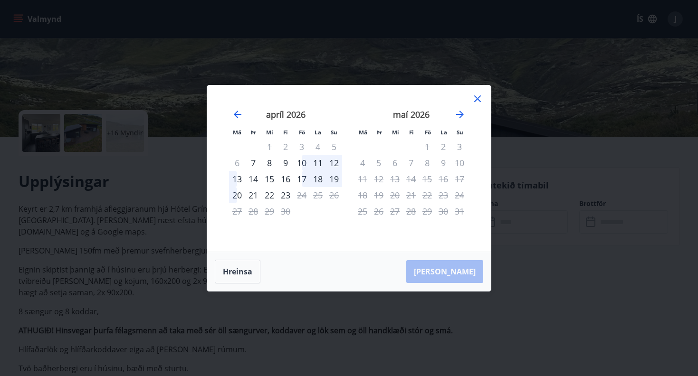
click at [479, 98] on icon at bounding box center [477, 98] width 11 height 11
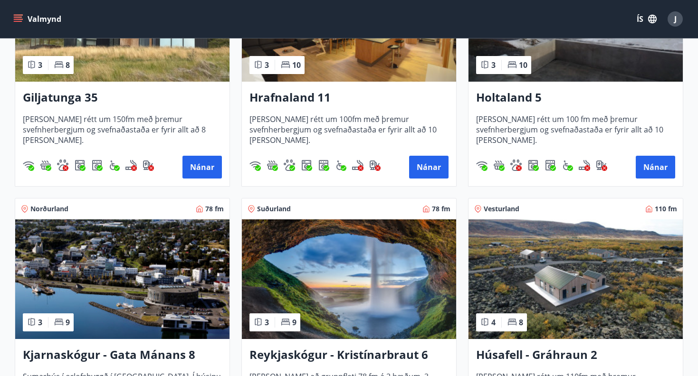
click at [552, 295] on img at bounding box center [575, 279] width 214 height 120
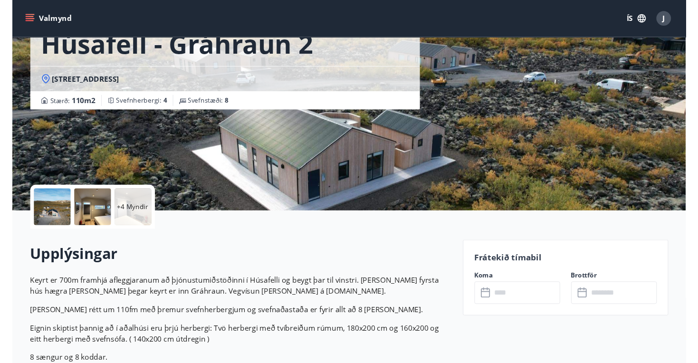
scroll to position [76, 0]
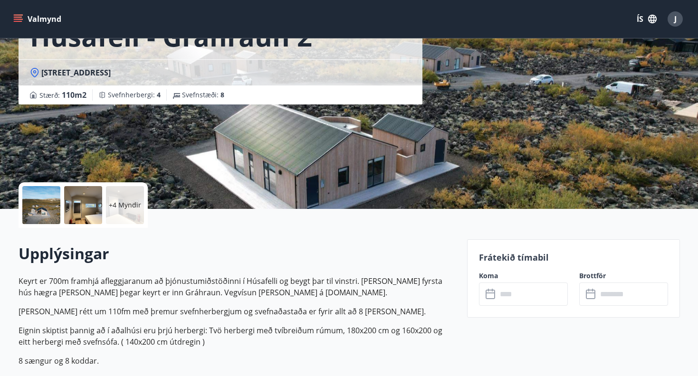
click at [506, 291] on input "text" at bounding box center [532, 294] width 71 height 23
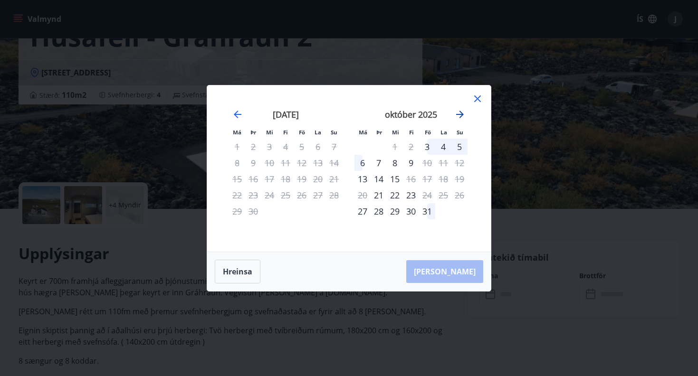
click at [459, 113] on icon "Move forward to switch to the next month." at bounding box center [459, 114] width 11 height 11
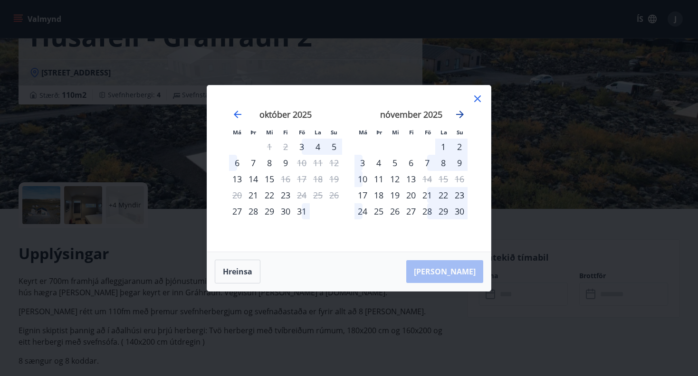
click at [459, 113] on icon "Move forward to switch to the next month." at bounding box center [459, 114] width 11 height 11
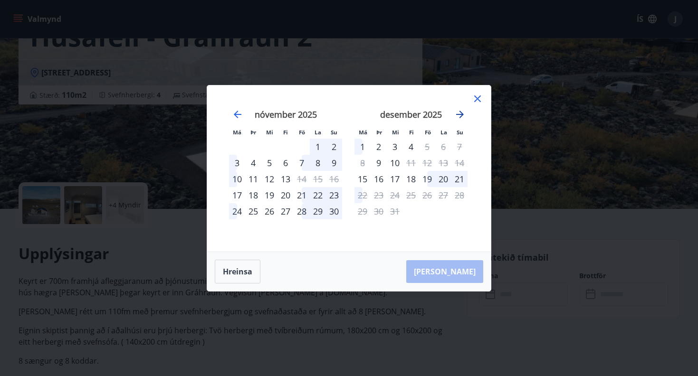
click at [459, 113] on icon "Move forward to switch to the next month." at bounding box center [459, 114] width 11 height 11
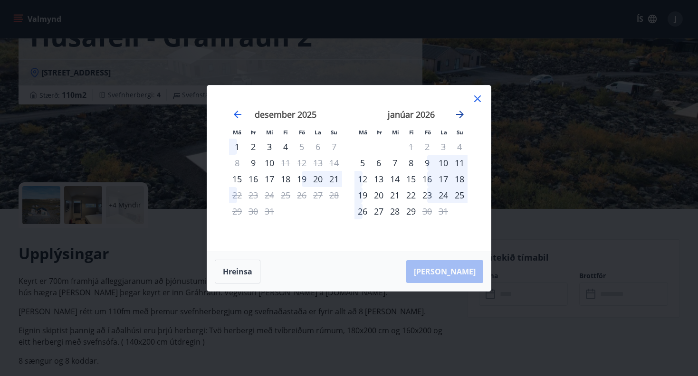
click at [459, 113] on icon "Move forward to switch to the next month." at bounding box center [459, 114] width 11 height 11
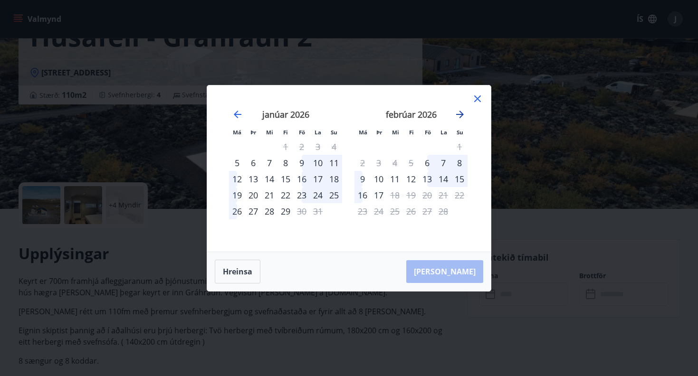
click at [459, 113] on icon "Move forward to switch to the next month." at bounding box center [459, 114] width 11 height 11
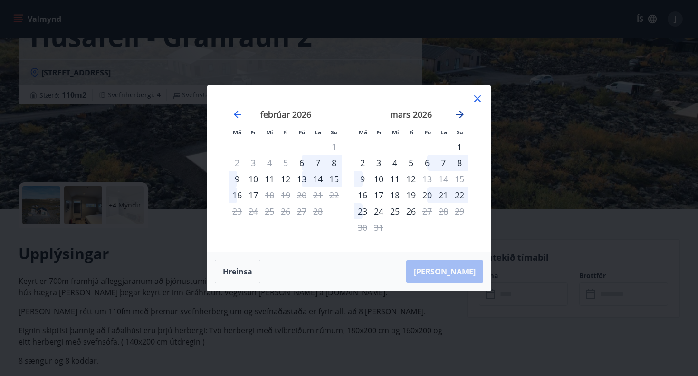
click at [459, 113] on icon "Move forward to switch to the next month." at bounding box center [459, 114] width 11 height 11
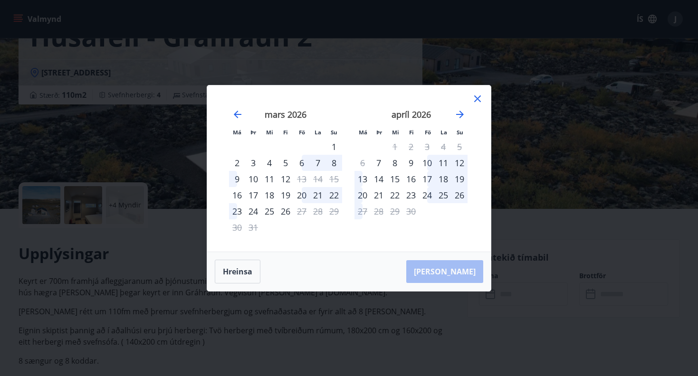
click at [413, 195] on div "23" at bounding box center [411, 195] width 16 height 16
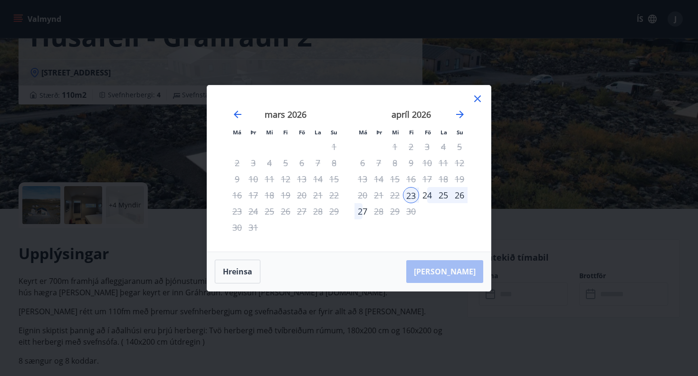
click at [459, 197] on div "26" at bounding box center [459, 195] width 16 height 16
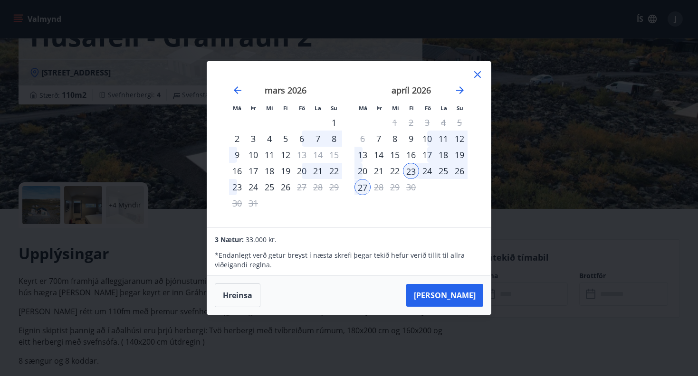
click at [476, 75] on icon at bounding box center [477, 74] width 11 height 11
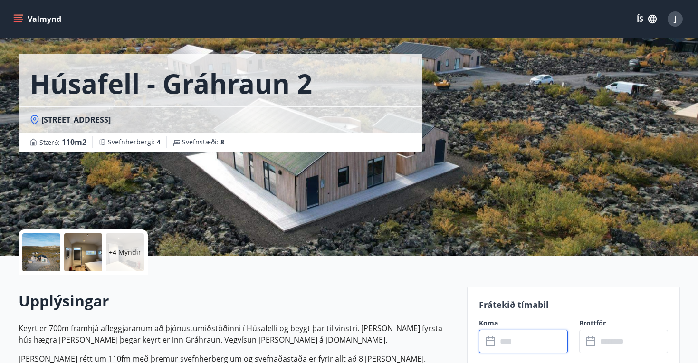
scroll to position [24, 0]
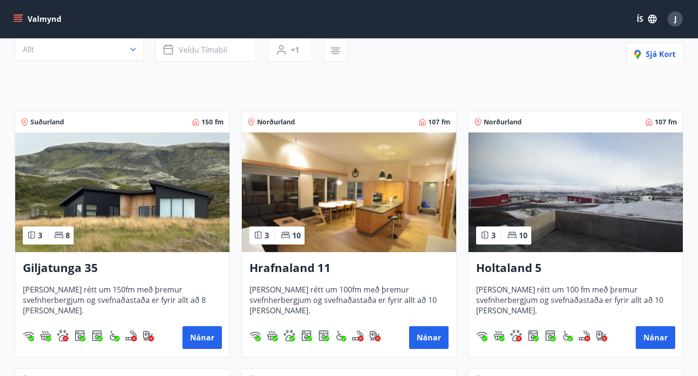
scroll to position [107, 0]
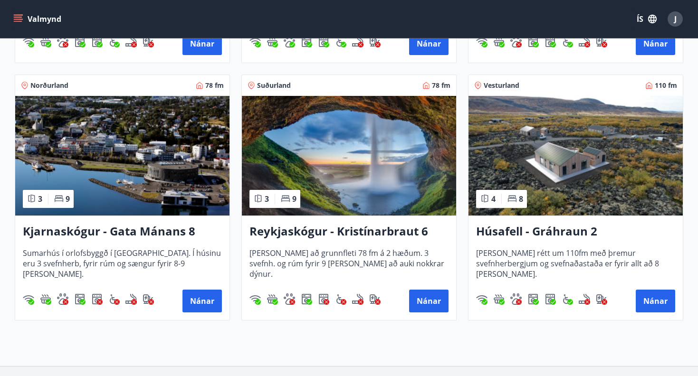
click at [141, 155] on img at bounding box center [122, 156] width 214 height 120
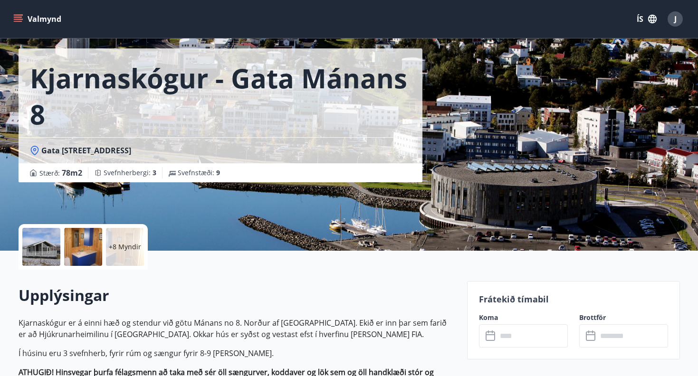
scroll to position [33, 0]
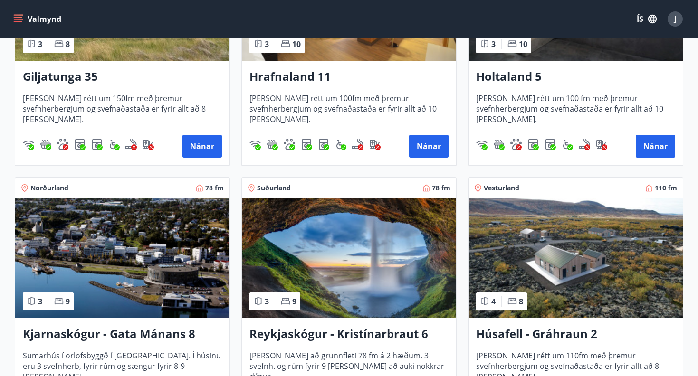
click at [354, 274] on img at bounding box center [349, 259] width 214 height 120
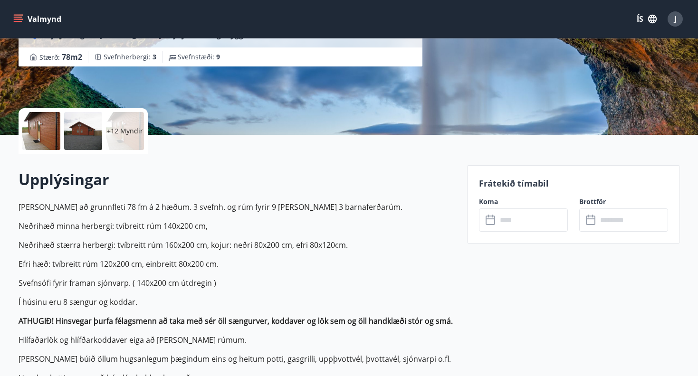
scroll to position [153, 0]
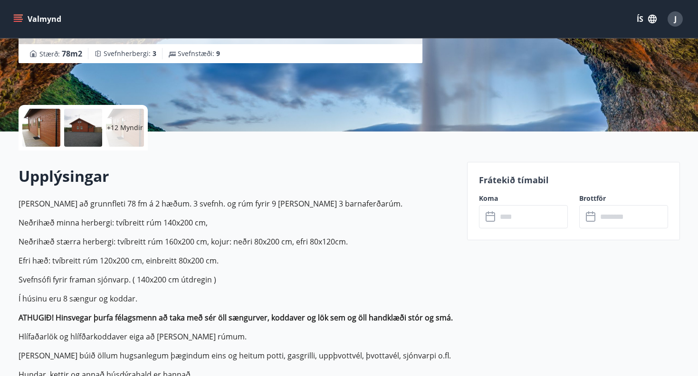
click at [496, 227] on div "​ ​" at bounding box center [523, 216] width 89 height 23
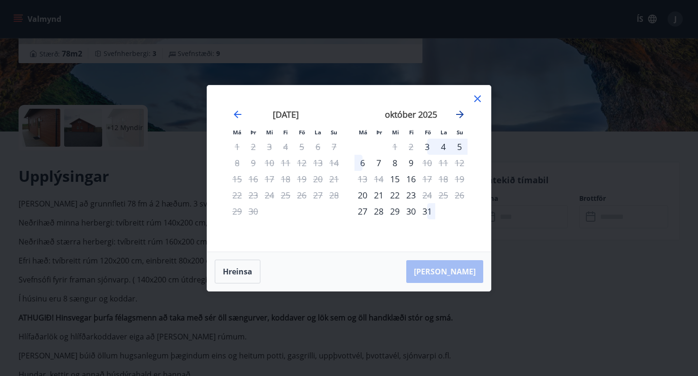
click at [461, 114] on icon "Move forward to switch to the next month." at bounding box center [459, 114] width 11 height 11
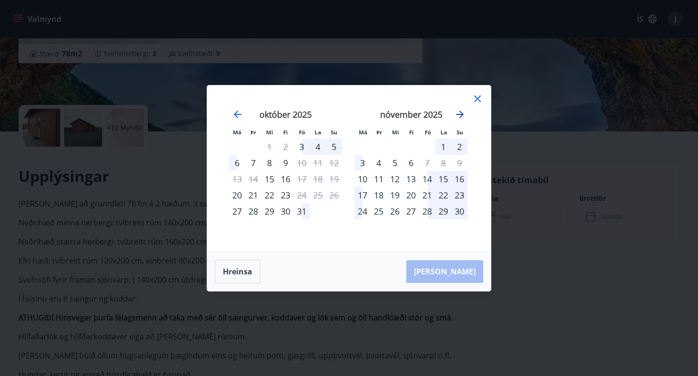
click at [461, 114] on icon "Move forward to switch to the next month." at bounding box center [459, 114] width 11 height 11
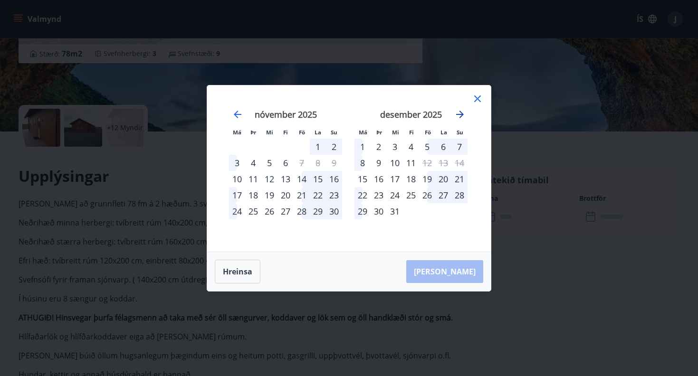
click at [461, 114] on icon "Move forward to switch to the next month." at bounding box center [459, 114] width 11 height 11
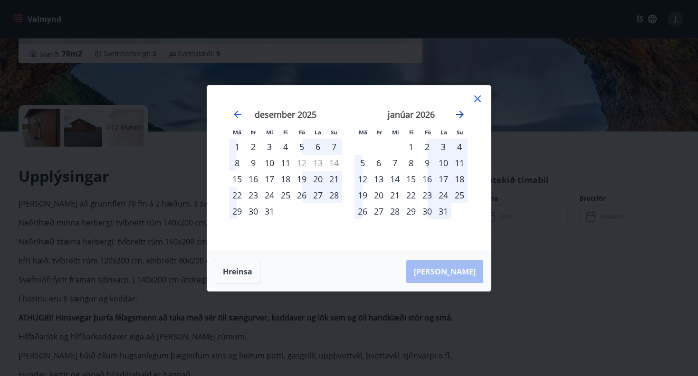
click at [461, 114] on icon "Move forward to switch to the next month." at bounding box center [459, 114] width 11 height 11
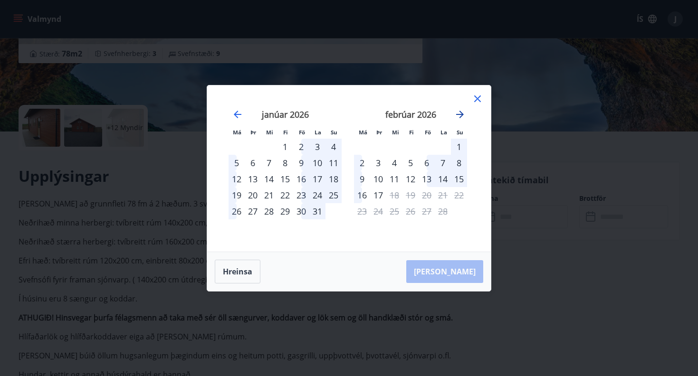
click at [461, 114] on icon "Move forward to switch to the next month." at bounding box center [459, 114] width 11 height 11
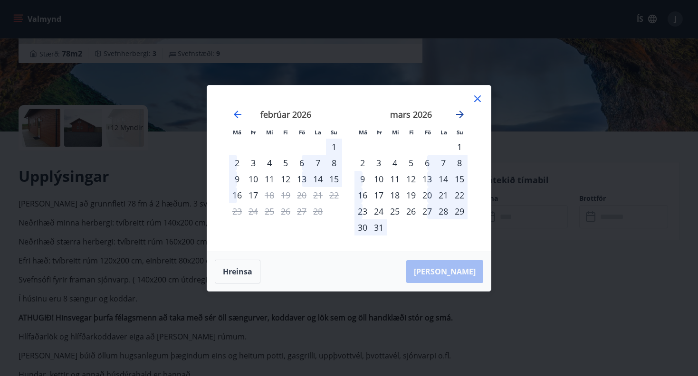
click at [461, 114] on icon "Move forward to switch to the next month." at bounding box center [459, 114] width 11 height 11
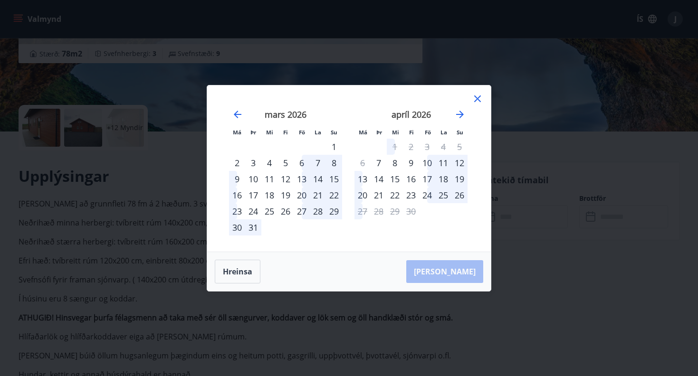
click at [412, 195] on div "23" at bounding box center [411, 195] width 16 height 16
click at [411, 197] on div "23" at bounding box center [411, 195] width 16 height 16
click at [432, 197] on div "24" at bounding box center [427, 195] width 16 height 16
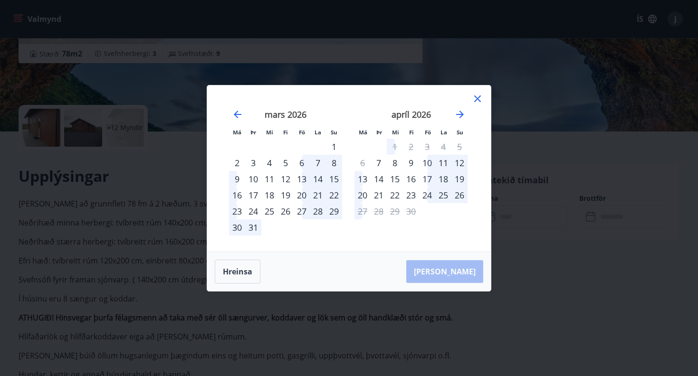
click at [304, 195] on div "20" at bounding box center [302, 195] width 16 height 16
click at [479, 99] on icon at bounding box center [477, 98] width 11 height 11
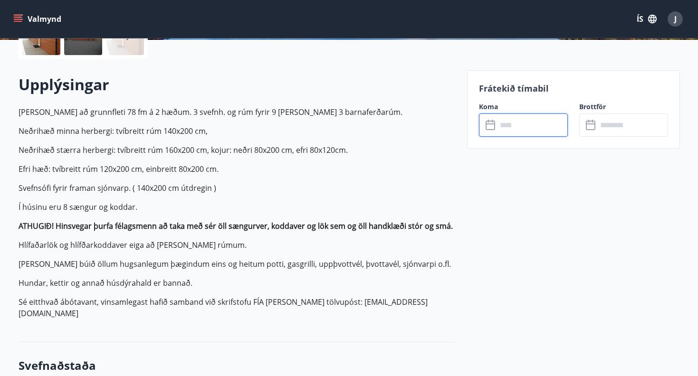
scroll to position [244, 0]
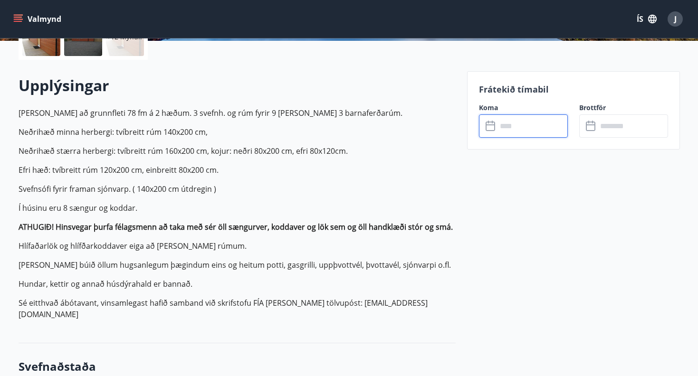
click at [504, 121] on input "text" at bounding box center [532, 125] width 71 height 23
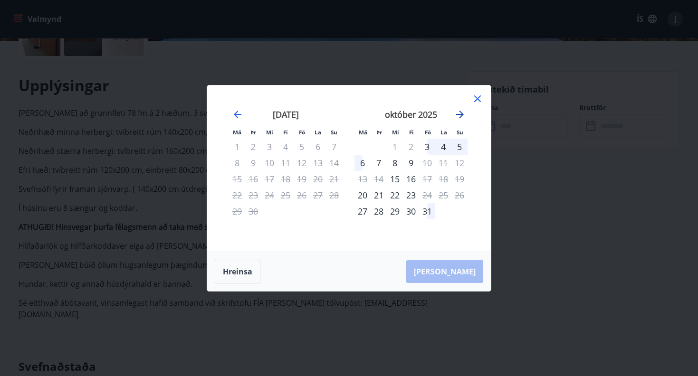
click at [461, 112] on icon "Move forward to switch to the next month." at bounding box center [460, 115] width 8 height 8
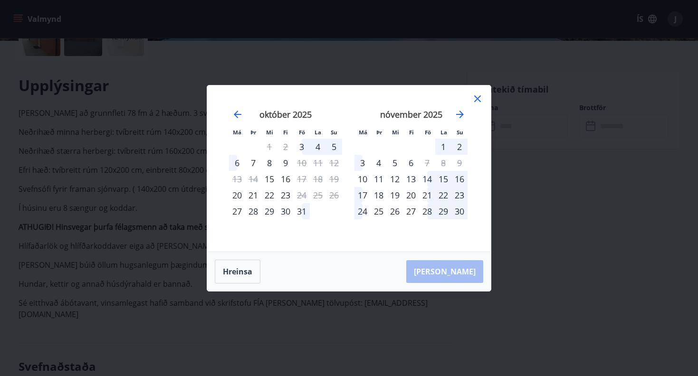
click at [428, 181] on div "14" at bounding box center [427, 179] width 16 height 16
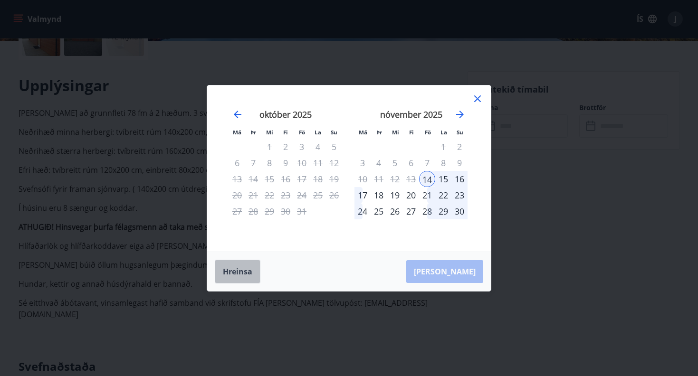
click at [248, 266] on button "Hreinsa" at bounding box center [238, 272] width 46 height 24
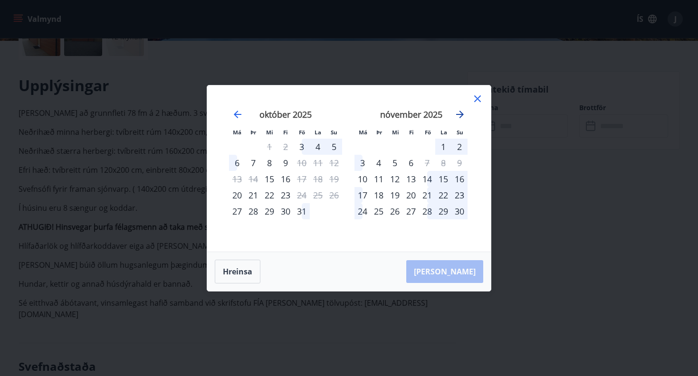
click at [461, 114] on icon "Move forward to switch to the next month." at bounding box center [459, 114] width 11 height 11
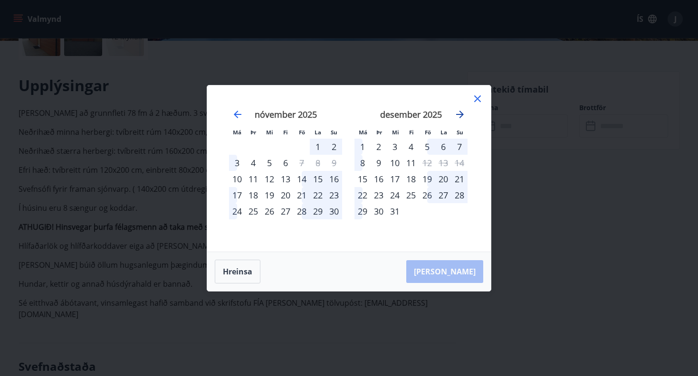
click at [461, 114] on icon "Move forward to switch to the next month." at bounding box center [459, 114] width 11 height 11
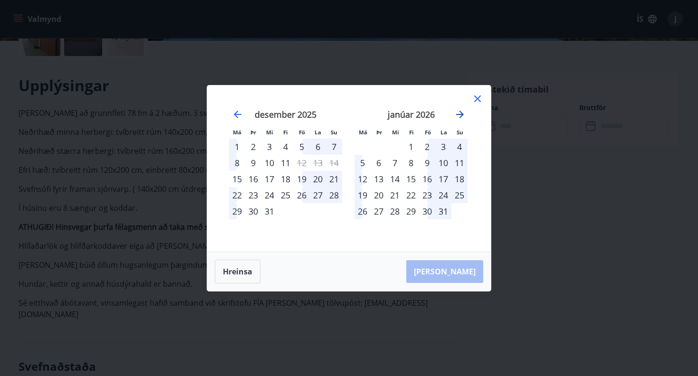
click at [461, 114] on icon "Move forward to switch to the next month." at bounding box center [459, 114] width 11 height 11
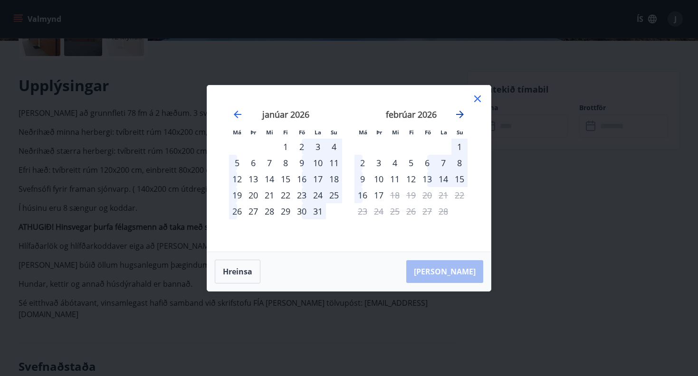
click at [461, 114] on icon "Move forward to switch to the next month." at bounding box center [459, 114] width 11 height 11
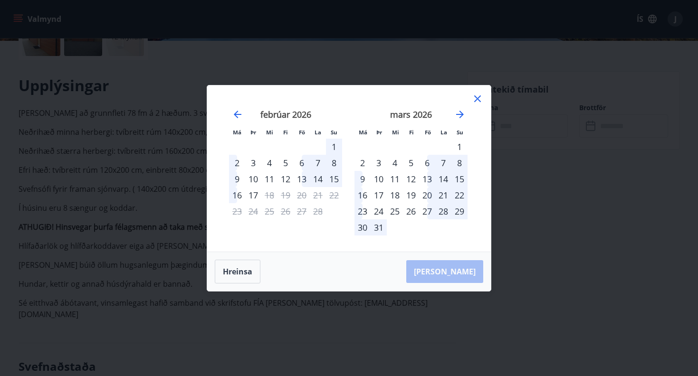
click at [428, 194] on div "20" at bounding box center [427, 195] width 16 height 16
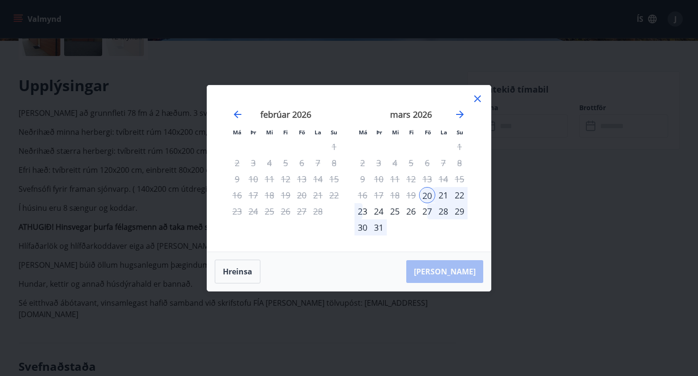
click at [428, 194] on div "20" at bounding box center [427, 195] width 16 height 16
click at [242, 267] on button "Hreinsa" at bounding box center [238, 272] width 46 height 24
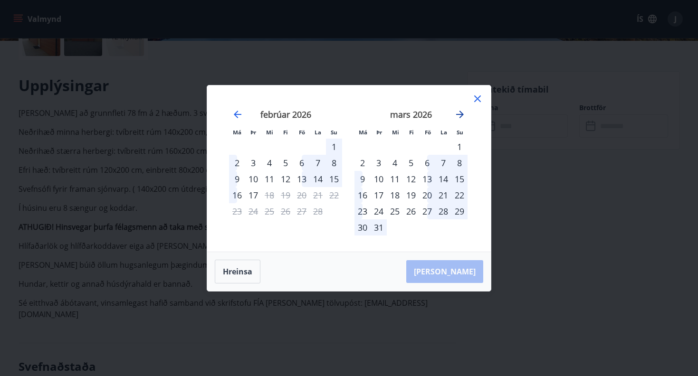
click at [462, 116] on icon "Move forward to switch to the next month." at bounding box center [459, 114] width 11 height 11
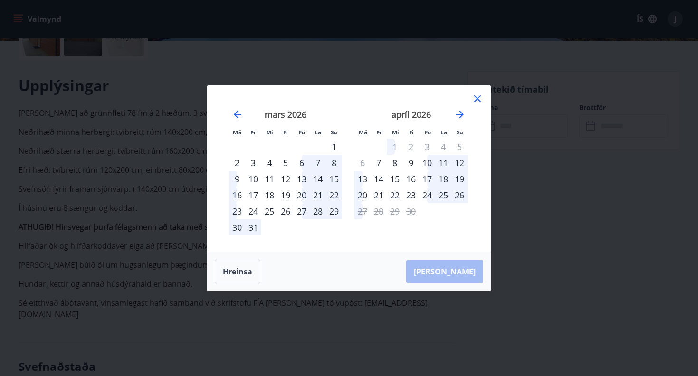
click at [411, 196] on div "23" at bounding box center [411, 195] width 16 height 16
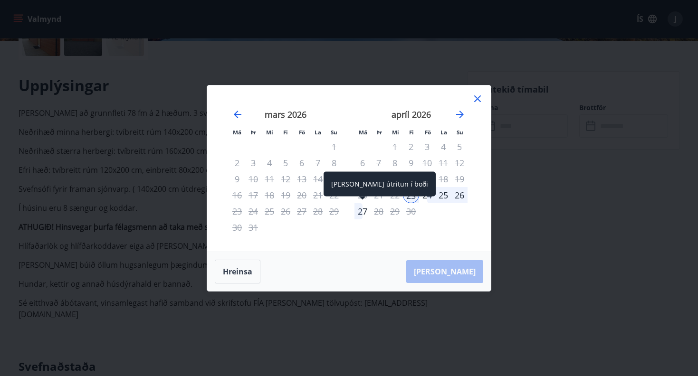
click at [361, 210] on div "27" at bounding box center [362, 211] width 16 height 16
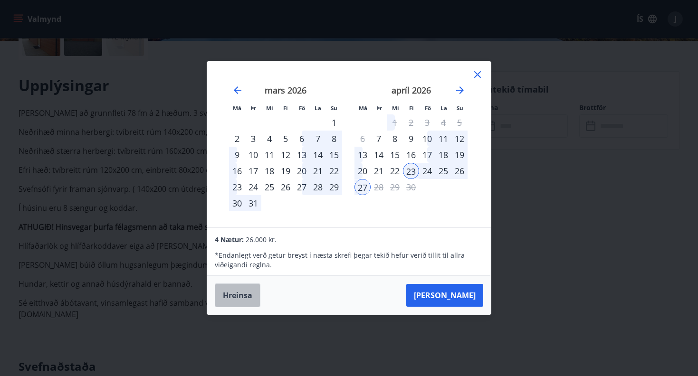
click at [241, 289] on button "Hreinsa" at bounding box center [238, 296] width 46 height 24
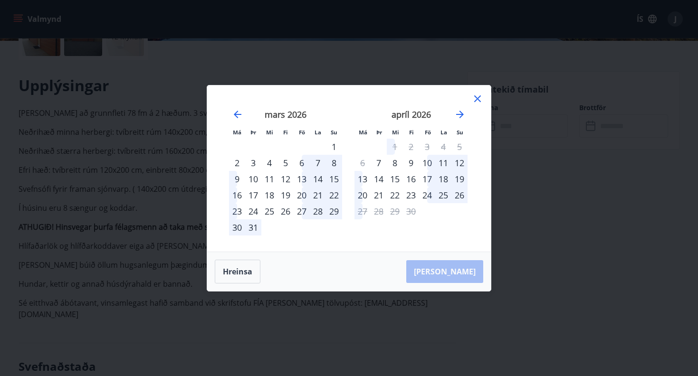
click at [478, 97] on icon at bounding box center [477, 98] width 11 height 11
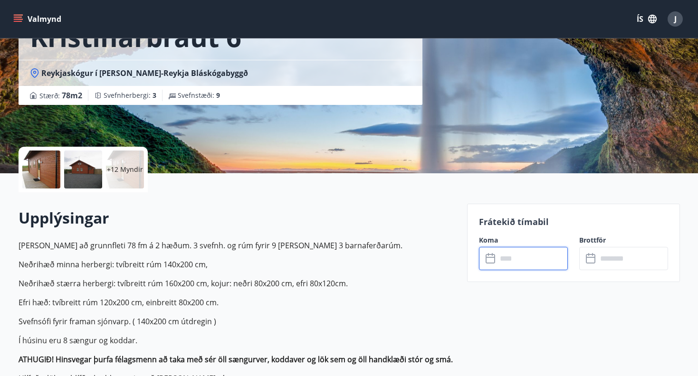
scroll to position [82, 0]
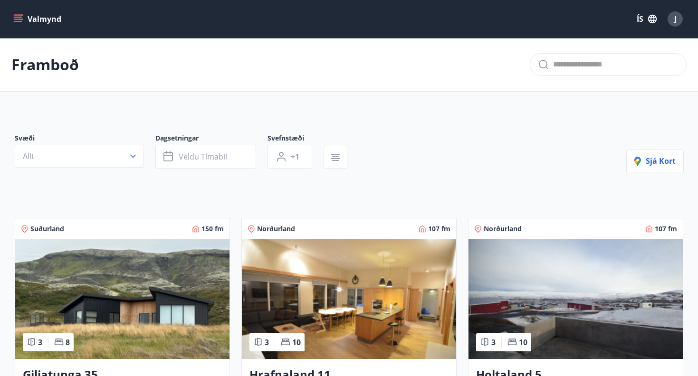
click at [157, 301] on img at bounding box center [122, 299] width 214 height 120
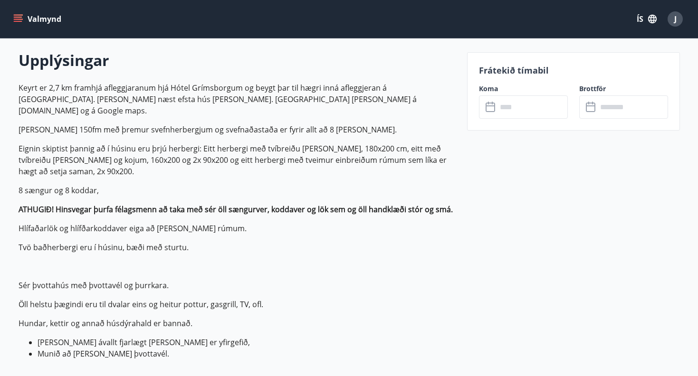
scroll to position [274, 0]
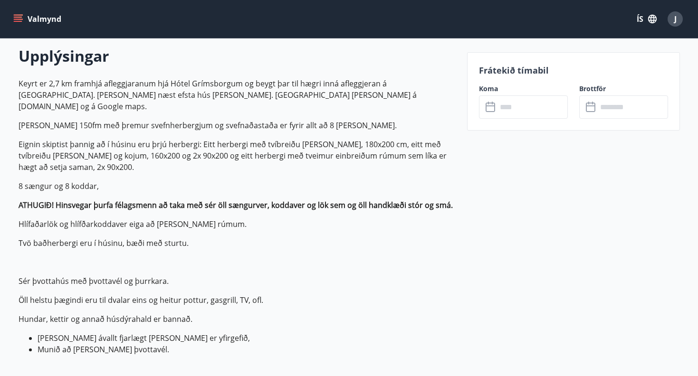
click at [511, 105] on input "text" at bounding box center [532, 106] width 71 height 23
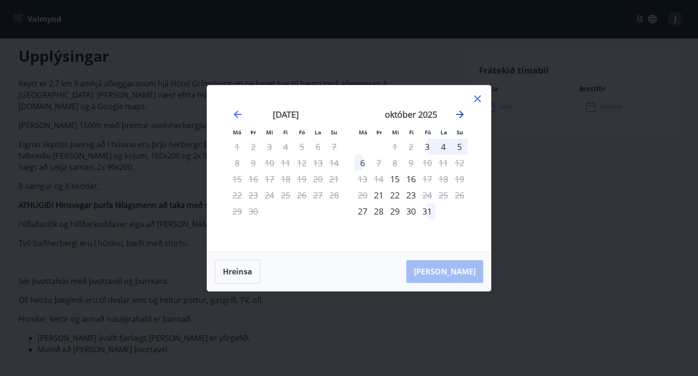
click at [459, 114] on icon "Move forward to switch to the next month." at bounding box center [460, 115] width 8 height 8
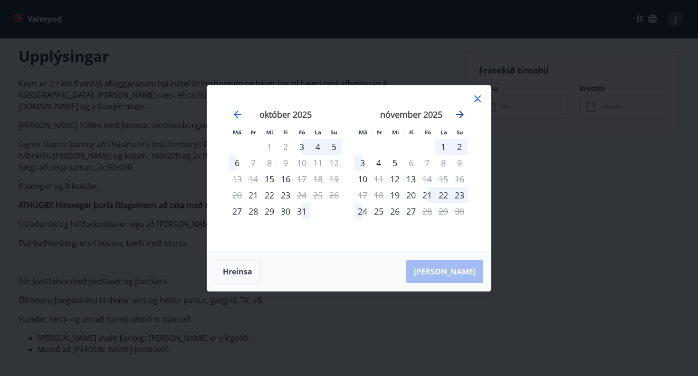
click at [459, 114] on icon "Move forward to switch to the next month." at bounding box center [460, 115] width 8 height 8
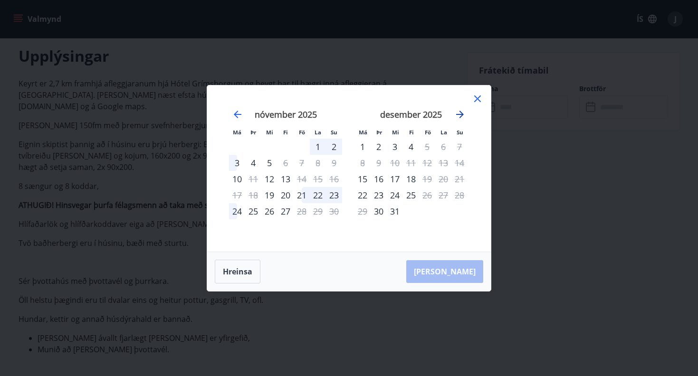
click at [459, 114] on icon "Move forward to switch to the next month." at bounding box center [460, 115] width 8 height 8
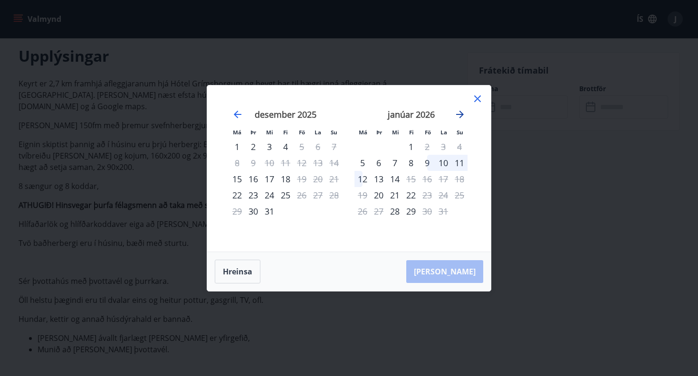
click at [459, 114] on icon "Move forward to switch to the next month." at bounding box center [460, 115] width 8 height 8
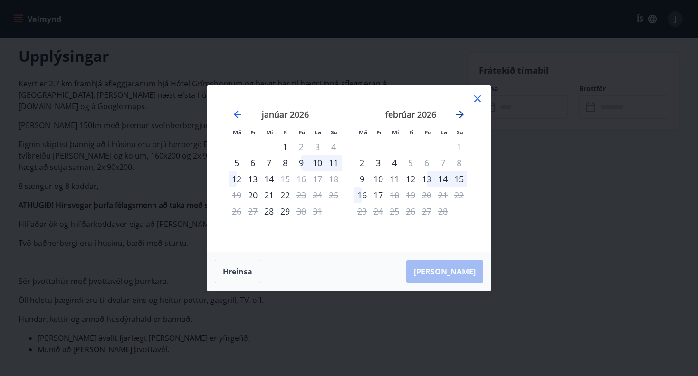
click at [459, 114] on icon "Move forward to switch to the next month." at bounding box center [460, 115] width 8 height 8
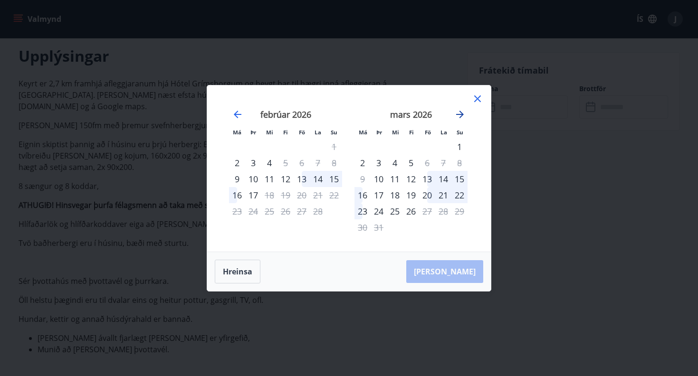
click at [459, 114] on icon "Move forward to switch to the next month." at bounding box center [460, 115] width 8 height 8
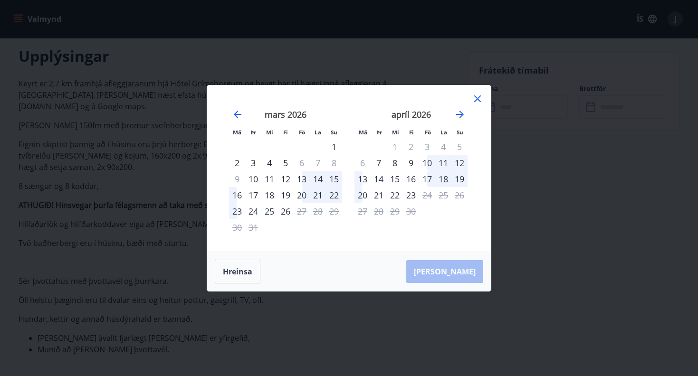
click at [428, 176] on div "17" at bounding box center [427, 179] width 16 height 16
click at [360, 196] on div "20" at bounding box center [362, 195] width 16 height 16
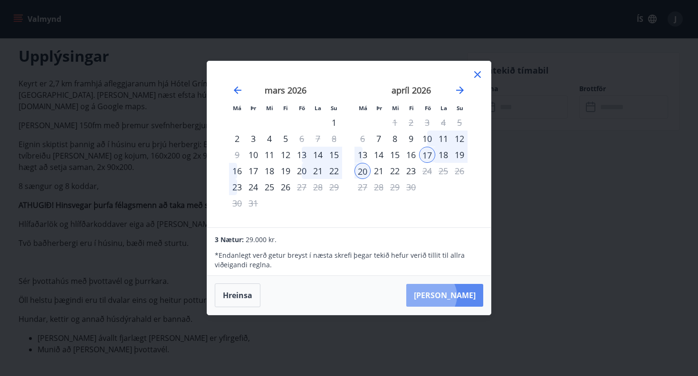
click at [460, 296] on button "Taka Frá" at bounding box center [444, 295] width 77 height 23
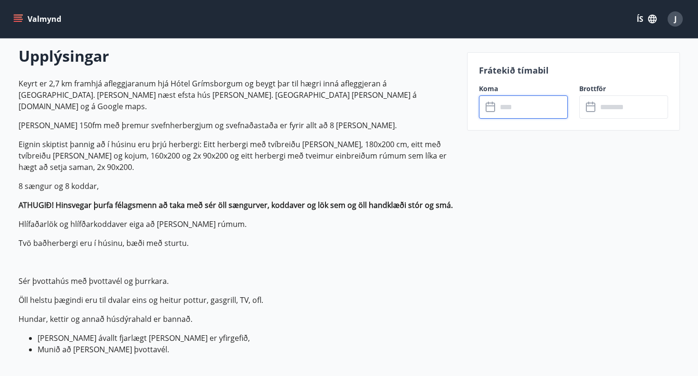
type input "******"
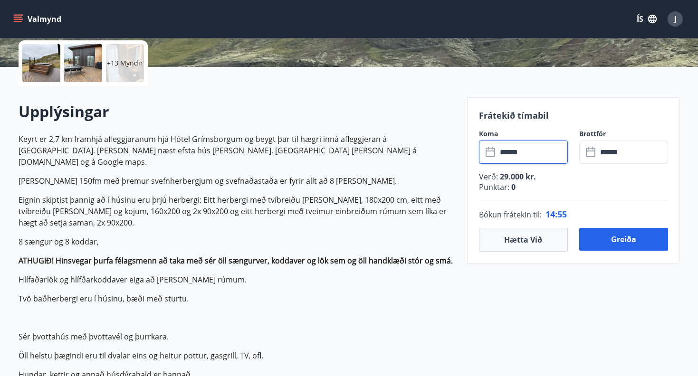
scroll to position [224, 0]
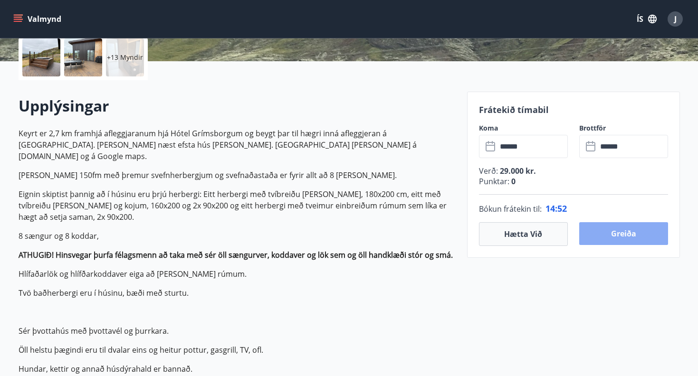
click at [610, 238] on button "Greiða" at bounding box center [623, 233] width 89 height 23
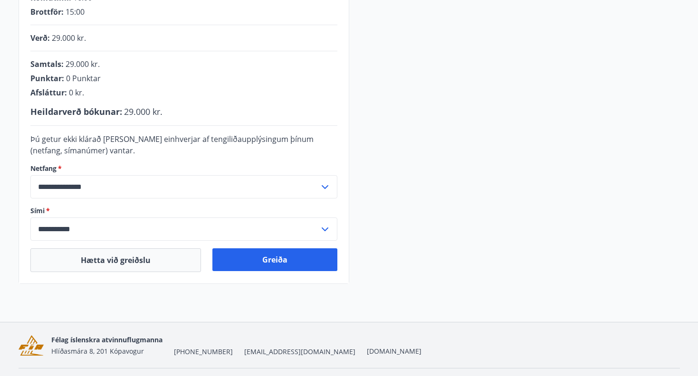
scroll to position [229, 0]
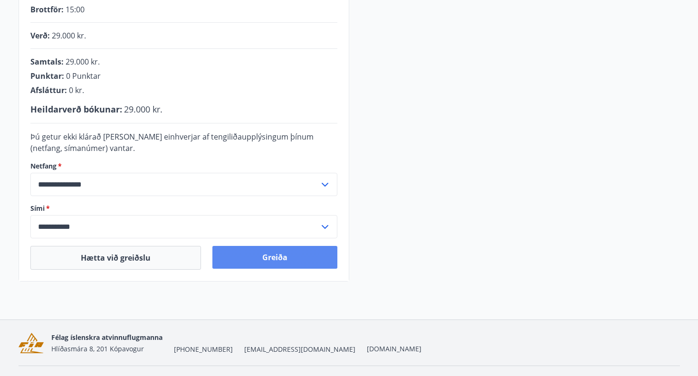
click at [262, 260] on button "Greiða" at bounding box center [274, 257] width 125 height 23
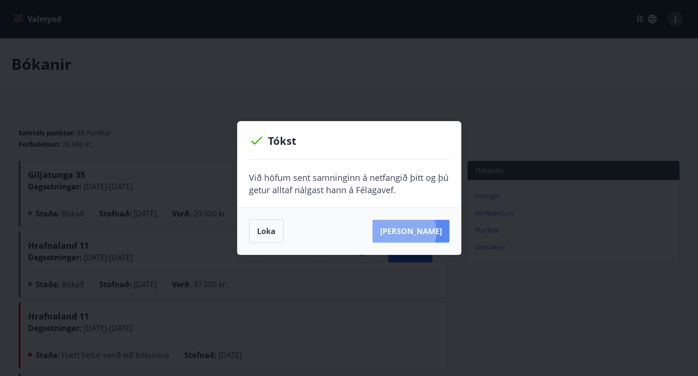
click at [418, 232] on button "[PERSON_NAME]" at bounding box center [410, 231] width 77 height 23
click at [415, 231] on button "[PERSON_NAME]" at bounding box center [410, 231] width 77 height 23
click at [272, 229] on button "Loka" at bounding box center [266, 231] width 35 height 24
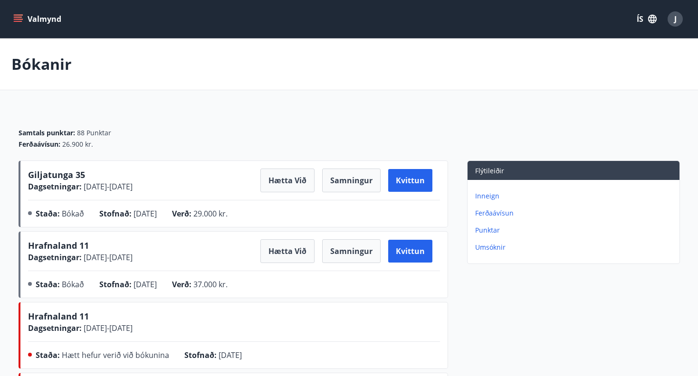
click at [671, 21] on div "J" at bounding box center [674, 18] width 15 height 15
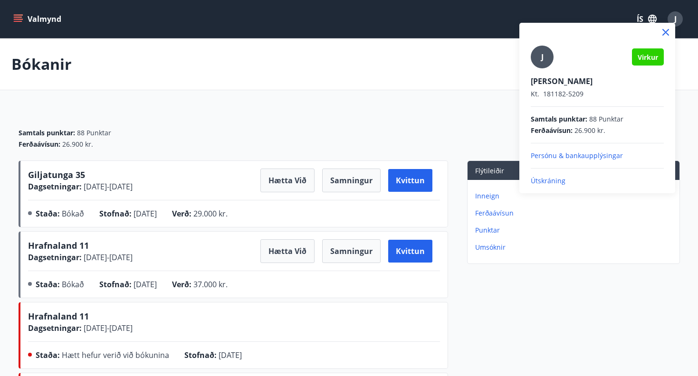
click at [549, 180] on p "Útskráning" at bounding box center [597, 181] width 133 height 10
